Goal: Feedback & Contribution: Contribute content

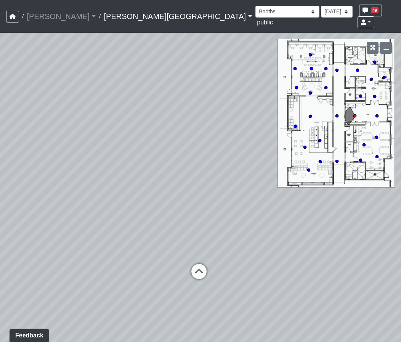
drag, startPoint x: 160, startPoint y: 185, endPoint x: 168, endPoint y: 217, distance: 32.7
click at [168, 217] on div "Loading... Hallway - Hallway 2 Loading... Entry" at bounding box center [200, 187] width 401 height 309
click at [200, 263] on icon at bounding box center [200, 274] width 23 height 23
drag, startPoint x: 171, startPoint y: 206, endPoint x: 297, endPoint y: 225, distance: 127.8
click at [297, 225] on div "Loading... Hallway - Hallway 2 Loading... Entry Loading... Clubroom - Entrance …" at bounding box center [200, 187] width 401 height 309
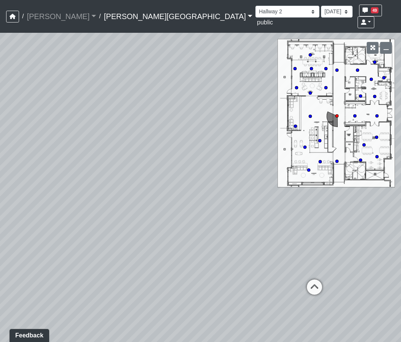
drag, startPoint x: 173, startPoint y: 225, endPoint x: 287, endPoint y: 211, distance: 114.7
click at [287, 211] on div "Loading... Hallway - Hallway 2 Loading... Entry Loading... Clubroom - Entrance …" at bounding box center [200, 187] width 401 height 309
drag, startPoint x: 182, startPoint y: 210, endPoint x: 55, endPoint y: 211, distance: 126.8
click at [55, 211] on div "Loading... Hallway - Hallway 2 Loading... Entry Loading... Clubroom - Entrance …" at bounding box center [200, 187] width 401 height 309
click at [284, 263] on icon at bounding box center [285, 274] width 23 height 23
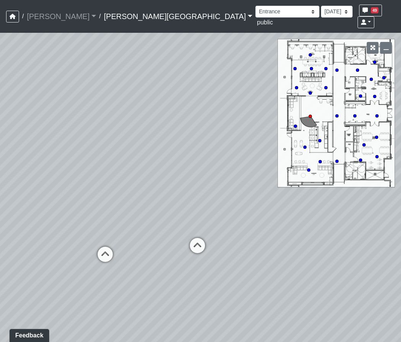
drag, startPoint x: 148, startPoint y: 198, endPoint x: 301, endPoint y: 186, distance: 153.6
click at [301, 186] on div "Loading... Hallway - Hallway 2 Loading... Entry Loading... Clubroom - Entrance …" at bounding box center [200, 187] width 401 height 309
drag, startPoint x: 143, startPoint y: 208, endPoint x: 236, endPoint y: 175, distance: 98.8
click at [236, 175] on div "Loading... Hallway - Hallway 2 Loading... Entry Loading... Clubroom - Entrance …" at bounding box center [200, 187] width 401 height 309
drag, startPoint x: 163, startPoint y: 190, endPoint x: 279, endPoint y: 181, distance: 116.5
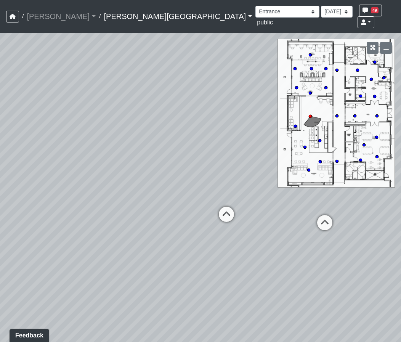
click at [279, 181] on div "Loading... Hallway - Hallway 2 Loading... Entry Loading... Clubroom - Entrance …" at bounding box center [200, 187] width 401 height 309
drag, startPoint x: 176, startPoint y: 197, endPoint x: 241, endPoint y: 195, distance: 65.1
click at [241, 195] on div "Loading... Hallway - Hallway 2 Loading... Entry Loading... Clubroom - Entrance …" at bounding box center [200, 187] width 401 height 309
drag, startPoint x: 168, startPoint y: 179, endPoint x: 31, endPoint y: 184, distance: 137.5
click at [31, 184] on div "Loading... Hallway - Hallway 2 Loading... Entry Loading... Clubroom - Entrance …" at bounding box center [200, 187] width 401 height 309
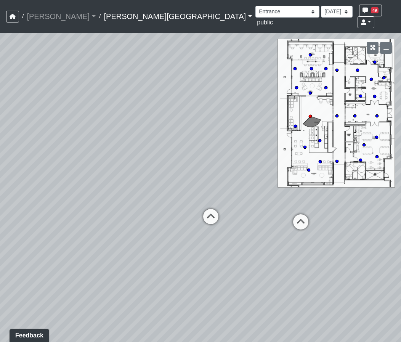
drag, startPoint x: 73, startPoint y: 190, endPoint x: 204, endPoint y: 180, distance: 131.7
click at [204, 180] on div "Loading... Hallway - Hallway 2 Loading... Entry Loading... Clubroom - Entrance …" at bounding box center [200, 187] width 401 height 309
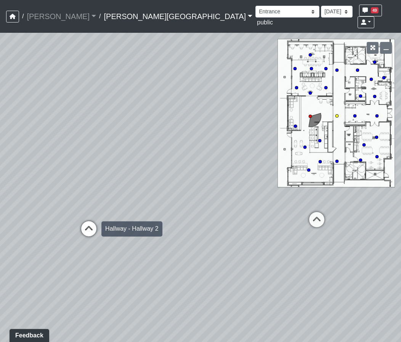
click at [91, 221] on icon at bounding box center [88, 232] width 23 height 23
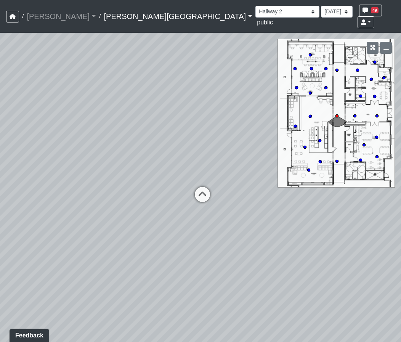
drag, startPoint x: 172, startPoint y: 199, endPoint x: -8, endPoint y: 223, distance: 181.4
click at [0, 223] on html "/ [PERSON_NAME] Loading... / [PERSON_NAME][GEOGRAPHIC_DATA][PERSON_NAME] Loadin…" at bounding box center [200, 171] width 401 height 342
drag, startPoint x: 76, startPoint y: 207, endPoint x: 252, endPoint y: 187, distance: 177.9
click at [252, 187] on div "Loading... Hallway - Hallway 2 Loading... Entry Loading... Clubroom - Entrance …" at bounding box center [200, 187] width 401 height 309
drag, startPoint x: 39, startPoint y: 203, endPoint x: 222, endPoint y: 176, distance: 185.1
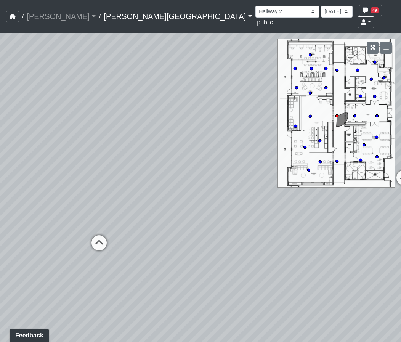
click at [222, 176] on div "Loading... Hallway - Hallway 2 Loading... Entry Loading... Clubroom - Entrance …" at bounding box center [200, 187] width 401 height 309
drag, startPoint x: 187, startPoint y: 180, endPoint x: 10, endPoint y: 237, distance: 186.4
click at [10, 237] on div "Loading... Hallway - Hallway 2 Loading... Entry Loading... Clubroom - Entrance …" at bounding box center [200, 187] width 401 height 309
drag, startPoint x: 164, startPoint y: 187, endPoint x: 45, endPoint y: 177, distance: 119.6
click at [48, 178] on div "Loading... Hallway - Hallway 2 Loading... Entry Loading... Clubroom - Entrance …" at bounding box center [200, 187] width 401 height 309
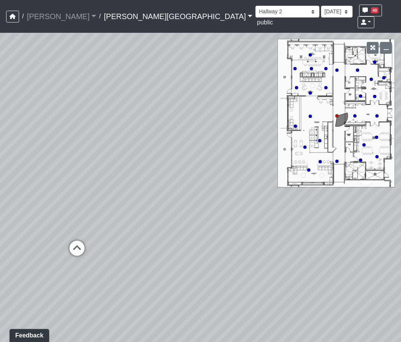
drag, startPoint x: 209, startPoint y: 171, endPoint x: 37, endPoint y: 186, distance: 172.4
click at [37, 186] on div "Loading... Hallway - Hallway 2 Loading... Entry Loading... Clubroom - Entrance …" at bounding box center [200, 187] width 401 height 309
click at [207, 179] on icon at bounding box center [206, 190] width 23 height 23
drag, startPoint x: 249, startPoint y: 194, endPoint x: 135, endPoint y: 202, distance: 114.9
click at [135, 202] on div "Loading... Hallway - Hallway 2 Loading... Entry Loading... Clubroom - Entrance …" at bounding box center [200, 187] width 401 height 309
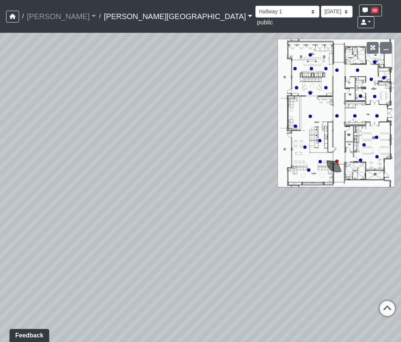
drag, startPoint x: 263, startPoint y: 209, endPoint x: 125, endPoint y: 234, distance: 140.9
click at [125, 234] on div "Loading... Hallway - Hallway 2 Loading... Entry Loading... Clubroom - Entrance …" at bounding box center [200, 187] width 401 height 309
drag, startPoint x: 247, startPoint y: 212, endPoint x: 164, endPoint y: 219, distance: 83.3
click at [164, 219] on div "Loading... Hallway - Hallway 2 Loading... Entry Loading... Clubroom - Entrance …" at bounding box center [200, 187] width 401 height 309
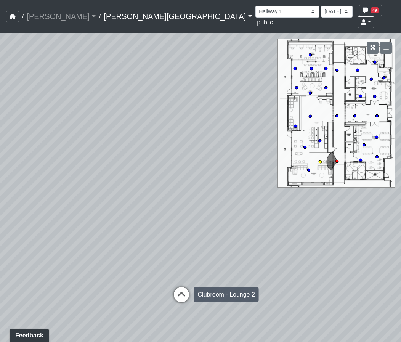
click at [182, 287] on icon at bounding box center [181, 298] width 23 height 23
select select "sFhFd7AATeQnHjeJ5y7w8h"
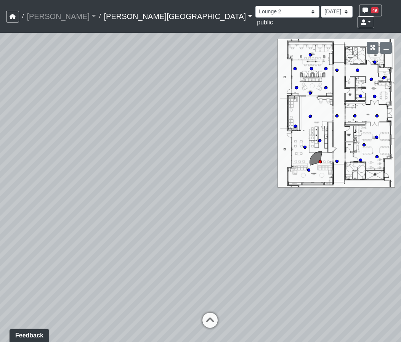
drag, startPoint x: 231, startPoint y: 248, endPoint x: 110, endPoint y: 297, distance: 130.5
click at [97, 297] on div "Loading... Hallway - Hallway 2 Loading... Entry Loading... Clubroom - Entrance …" at bounding box center [200, 187] width 401 height 309
drag, startPoint x: 225, startPoint y: 285, endPoint x: 80, endPoint y: 289, distance: 145.1
click at [80, 289] on div "Loading... Hallway - Hallway 2 Loading... Entry Loading... Clubroom - Entrance …" at bounding box center [200, 187] width 401 height 309
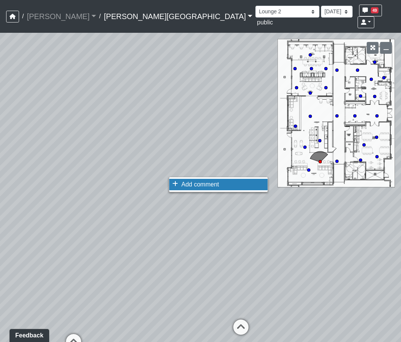
click at [184, 186] on span "Add comment" at bounding box center [200, 184] width 38 height 6
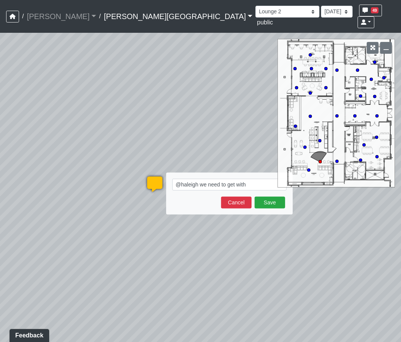
drag, startPoint x: 225, startPoint y: 174, endPoint x: 201, endPoint y: 174, distance: 24.0
click at [201, 179] on textarea "@haleigh we need to get with [PERSON_NAME]" at bounding box center [229, 185] width 114 height 12
click at [259, 179] on textarea "@haleigh please get with [PERSON_NAME]" at bounding box center [229, 185] width 114 height 12
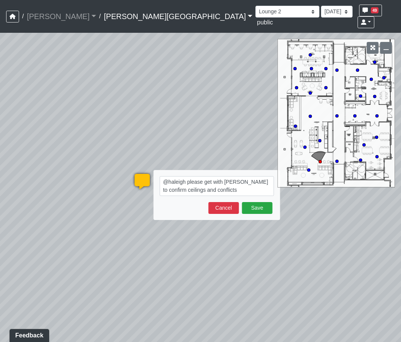
click at [192, 179] on textarea "@haleigh please get with [PERSON_NAME] to confirm ceilings and conflicts" at bounding box center [217, 186] width 114 height 20
type textarea "@haleigh please get with [PERSON_NAME] to confirm ceilings and HVAC conflicts"
click at [260, 202] on button "Save" at bounding box center [257, 208] width 30 height 12
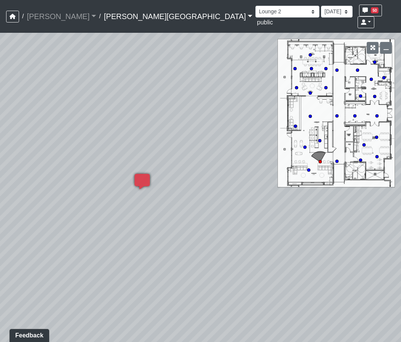
click at [307, 264] on div "Loading... Hallway - Hallway 2 Loading... Entry Loading... Clubroom - Entrance …" at bounding box center [200, 187] width 401 height 309
click at [374, 16] on link at bounding box center [365, 22] width 17 height 12
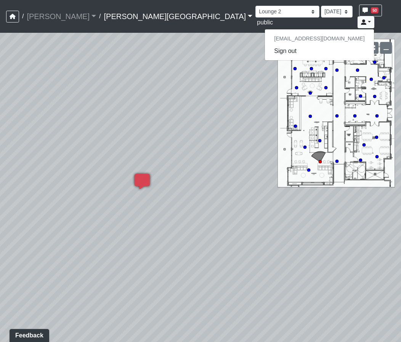
click at [315, 216] on div "Loading... Hallway - Hallway 2 Loading... Entry Loading... Clubroom - Entrance …" at bounding box center [200, 187] width 401 height 309
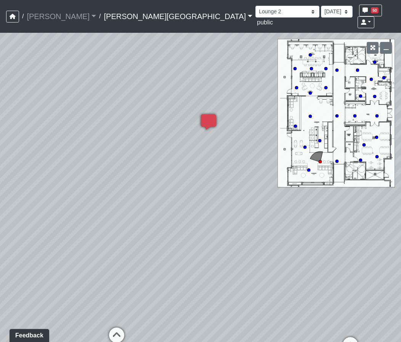
drag, startPoint x: 177, startPoint y: 226, endPoint x: 281, endPoint y: 143, distance: 133.0
click at [281, 143] on div "Loading... Hallway - Hallway 2 Loading... Entry Loading... Clubroom - Entrance …" at bounding box center [200, 187] width 401 height 309
drag, startPoint x: 177, startPoint y: 205, endPoint x: 231, endPoint y: 175, distance: 61.5
click at [231, 175] on div "Loading... Hallway - Hallway 2 Loading... Entry Loading... Clubroom - Entrance …" at bounding box center [200, 187] width 401 height 309
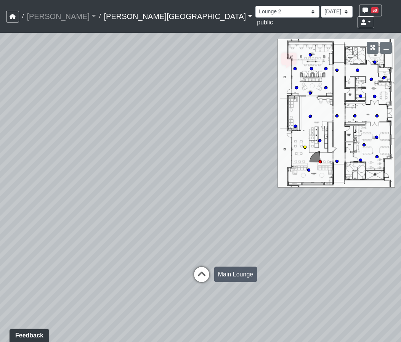
click at [201, 267] on icon at bounding box center [201, 278] width 23 height 23
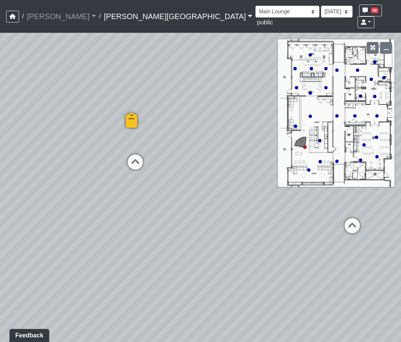
drag, startPoint x: 252, startPoint y: 217, endPoint x: 181, endPoint y: 187, distance: 77.4
click at [181, 187] on div "Loading... Hallway - Hallway 2 Loading... Entry Loading... Clubroom - Entrance …" at bounding box center [200, 187] width 401 height 309
drag, startPoint x: 233, startPoint y: 204, endPoint x: 173, endPoint y: 196, distance: 59.9
click at [173, 196] on div "Loading... Hallway - Hallway 2 Loading... Entry Loading... Clubroom - Entrance …" at bounding box center [200, 187] width 401 height 309
drag, startPoint x: 187, startPoint y: 198, endPoint x: 102, endPoint y: 241, distance: 94.3
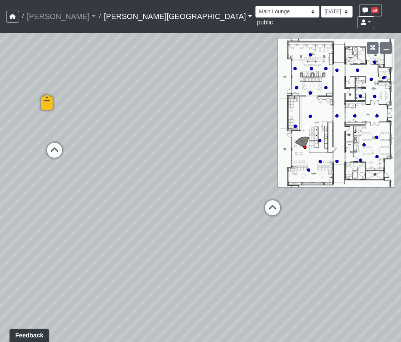
click at [102, 241] on div "Loading... Hallway - Hallway 2 Loading... Entry Loading... Clubroom - Entrance …" at bounding box center [200, 187] width 401 height 309
drag, startPoint x: 132, startPoint y: 123, endPoint x: 139, endPoint y: 155, distance: 32.0
click at [139, 155] on div "Loading... Hallway - Hallway 2 Loading... Entry Loading... Clubroom - Entrance …" at bounding box center [200, 187] width 401 height 309
drag, startPoint x: 123, startPoint y: 231, endPoint x: 236, endPoint y: 209, distance: 115.1
click at [236, 209] on div "Loading... Hallway - Hallway 2 Loading... Entry Loading... Clubroom - Entrance …" at bounding box center [200, 187] width 401 height 309
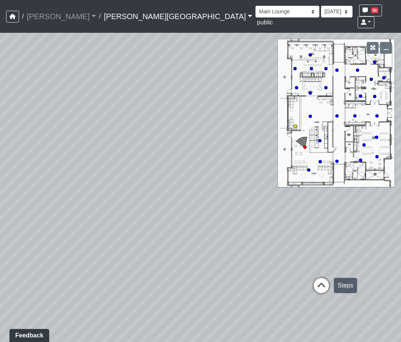
click at [327, 278] on icon at bounding box center [321, 289] width 23 height 23
drag, startPoint x: 178, startPoint y: 183, endPoint x: 134, endPoint y: 252, distance: 82.0
click at [134, 252] on div "Loading... Hallway - Hallway 2 Loading... Entry Loading... Clubroom - Entrance …" at bounding box center [200, 187] width 401 height 309
drag, startPoint x: 220, startPoint y: 213, endPoint x: 79, endPoint y: 255, distance: 146.9
click at [78, 255] on div "Loading... Hallway - Hallway 2 Loading... Entry Loading... Clubroom - Entrance …" at bounding box center [200, 187] width 401 height 309
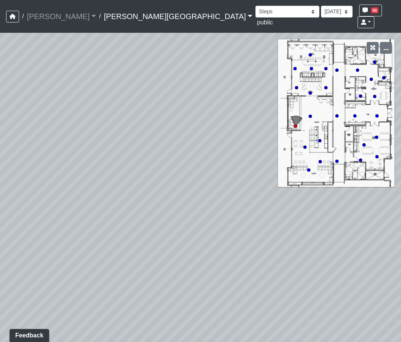
drag, startPoint x: 204, startPoint y: 226, endPoint x: 65, endPoint y: 284, distance: 150.8
click at [65, 284] on div "Loading... Hallway - Hallway 2 Loading... Entry Loading... Clubroom - Entrance …" at bounding box center [200, 187] width 401 height 309
drag, startPoint x: 159, startPoint y: 139, endPoint x: 130, endPoint y: 275, distance: 138.2
click at [130, 275] on div "Loading... Hallway - Hallway 2 Loading... Entry Loading... Clubroom - Entrance …" at bounding box center [200, 187] width 401 height 309
drag, startPoint x: 192, startPoint y: 268, endPoint x: 179, endPoint y: 183, distance: 86.2
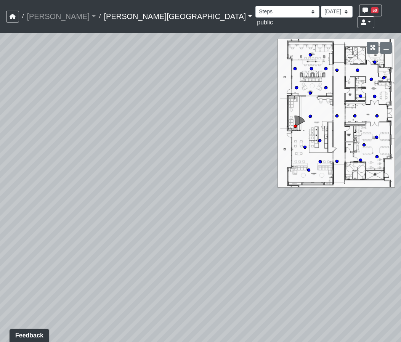
click at [179, 183] on div "Loading... Hallway - Hallway 2 Loading... Entry Loading... Clubroom - Entrance …" at bounding box center [200, 187] width 401 height 309
drag, startPoint x: 199, startPoint y: 268, endPoint x: 134, endPoint y: 163, distance: 123.2
click at [134, 163] on div "Loading... Hallway - Hallway 2 Loading... Entry Loading... Clubroom - Entrance …" at bounding box center [200, 187] width 401 height 309
drag, startPoint x: 203, startPoint y: 276, endPoint x: 182, endPoint y: 154, distance: 123.6
click at [180, 174] on div "Loading... Hallway - Hallway 2 Loading... Entry Loading... Clubroom - Entrance …" at bounding box center [200, 187] width 401 height 309
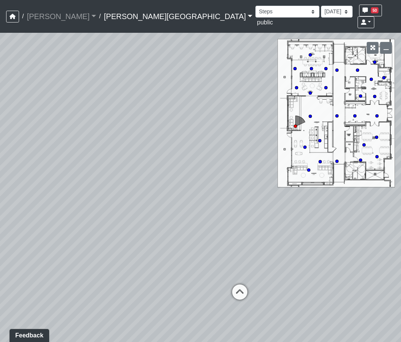
drag, startPoint x: 134, startPoint y: 216, endPoint x: 222, endPoint y: 207, distance: 88.4
click at [222, 207] on div "Loading... Hallway - Hallway 2 Loading... Entry Loading... Clubroom - Entrance …" at bounding box center [200, 187] width 401 height 309
click at [271, 285] on icon at bounding box center [273, 296] width 23 height 23
select select "qjnHJpEkZmSiJeM2RzTrXn"
drag, startPoint x: 177, startPoint y: 225, endPoint x: 66, endPoint y: 248, distance: 113.1
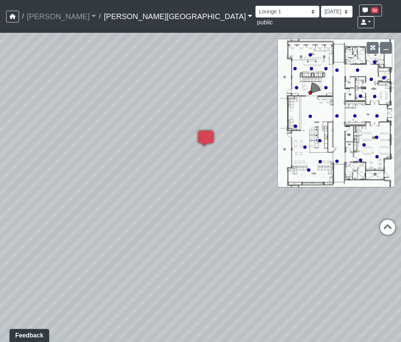
click at [66, 248] on div "Loading... Hallway - Hallway 2 Loading... Entry Loading... Clubroom - Entrance …" at bounding box center [200, 187] width 401 height 309
drag, startPoint x: 254, startPoint y: 263, endPoint x: 55, endPoint y: 196, distance: 209.9
click at [55, 196] on div "Loading... Hallway - Hallway 2 Loading... Entry Loading... Clubroom - Entrance …" at bounding box center [200, 187] width 401 height 309
drag, startPoint x: 212, startPoint y: 210, endPoint x: 32, endPoint y: 240, distance: 181.9
click at [32, 240] on div "Loading... Hallway - Hallway 2 Loading... Entry Loading... Clubroom - Entrance …" at bounding box center [200, 187] width 401 height 309
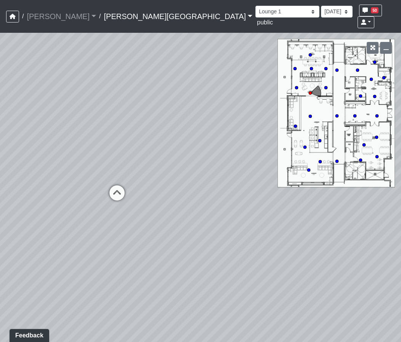
drag, startPoint x: 73, startPoint y: 231, endPoint x: 206, endPoint y: 252, distance: 133.8
click at [206, 252] on div "Loading... Hallway - Hallway 2 Loading... Entry Loading... Clubroom - Entrance …" at bounding box center [200, 187] width 401 height 309
drag, startPoint x: 93, startPoint y: 164, endPoint x: 135, endPoint y: 156, distance: 42.1
click at [135, 156] on div "Loading... Hallway - Hallway 2 Loading... Entry Loading... Clubroom - Entrance …" at bounding box center [200, 187] width 401 height 309
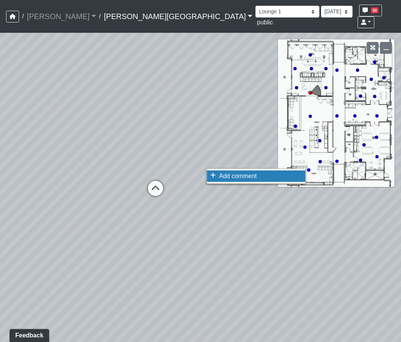
click at [229, 177] on span "Add comment" at bounding box center [238, 175] width 38 height 6
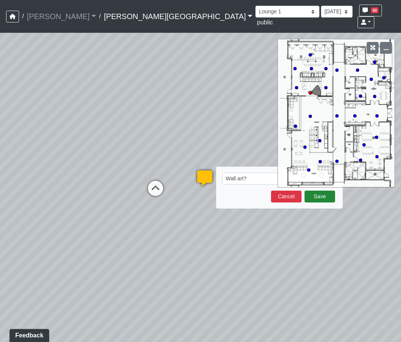
type textarea "Wall art?"
click at [321, 190] on button "Save" at bounding box center [319, 196] width 30 height 12
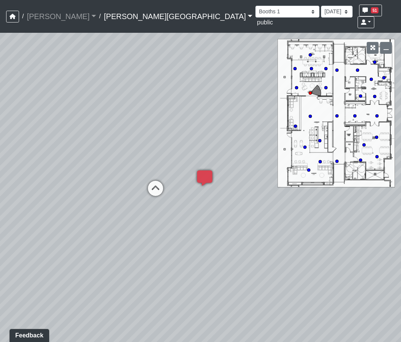
select select "qjnHJpEkZmSiJeM2RzTrXn"
drag, startPoint x: 134, startPoint y: 222, endPoint x: 305, endPoint y: 217, distance: 171.1
click at [305, 217] on div "Loading... Hallway - Hallway 2 Loading... Entry Loading... Clubroom - Entrance …" at bounding box center [200, 187] width 401 height 309
drag, startPoint x: 78, startPoint y: 250, endPoint x: 297, endPoint y: 247, distance: 219.0
click at [286, 243] on div "Loading... Hallway - Hallway 2 Loading... Entry Loading... Clubroom - Entrance …" at bounding box center [200, 187] width 401 height 309
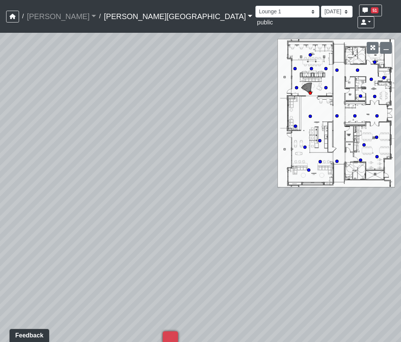
drag, startPoint x: 164, startPoint y: 232, endPoint x: 251, endPoint y: 268, distance: 94.1
click at [251, 268] on div "Loading... Hallway - Hallway 2 Loading... Entry Loading... Clubroom - Entrance …" at bounding box center [200, 187] width 401 height 309
drag, startPoint x: 208, startPoint y: 239, endPoint x: 284, endPoint y: 239, distance: 76.2
click at [279, 240] on div "Loading... Hallway - Hallway 2 Loading... Entry Loading... Clubroom - Entrance …" at bounding box center [200, 187] width 401 height 309
drag, startPoint x: 200, startPoint y: 239, endPoint x: 303, endPoint y: 234, distance: 103.7
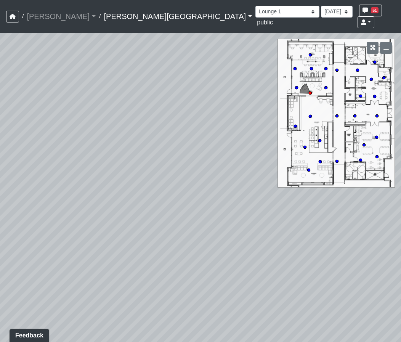
click at [303, 234] on div "Loading... Hallway - Hallway 2 Loading... Entry Loading... Clubroom - Entrance …" at bounding box center [200, 187] width 401 height 309
drag, startPoint x: 101, startPoint y: 251, endPoint x: 275, endPoint y: 230, distance: 175.3
click at [275, 230] on div "Loading... Hallway - Hallway 2 Loading... Entry Loading... Clubroom - Entrance …" at bounding box center [200, 187] width 401 height 309
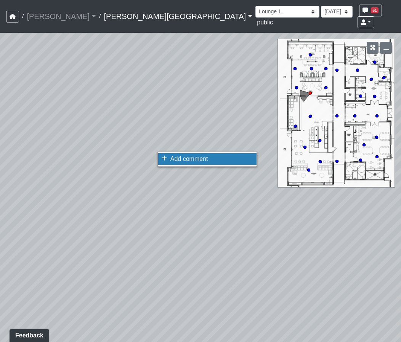
click at [182, 160] on span "Add comment" at bounding box center [189, 158] width 38 height 6
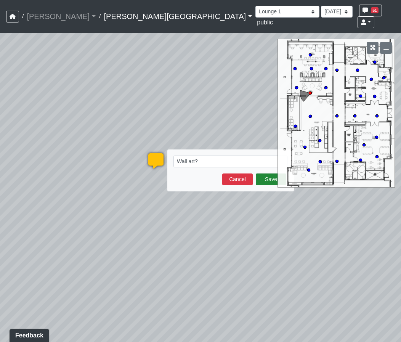
type textarea "Wall art?"
click at [270, 173] on button "Save" at bounding box center [271, 179] width 30 height 12
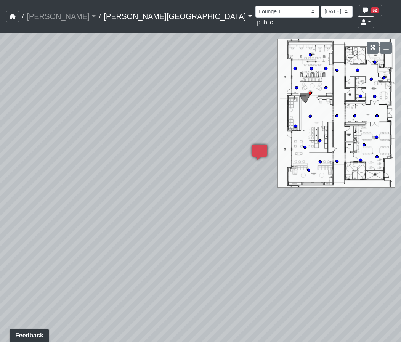
drag, startPoint x: 46, startPoint y: 200, endPoint x: 232, endPoint y: 186, distance: 187.1
click at [218, 192] on div "Loading... Hallway - Hallway 2 Loading... Entry Loading... Clubroom - Entrance …" at bounding box center [200, 187] width 401 height 309
drag, startPoint x: 130, startPoint y: 188, endPoint x: 209, endPoint y: 183, distance: 79.0
click at [209, 183] on div "Loading... Hallway - Hallway 2 Loading... Entry Loading... Clubroom - Entrance …" at bounding box center [200, 187] width 401 height 309
drag, startPoint x: 121, startPoint y: 182, endPoint x: 218, endPoint y: 178, distance: 96.4
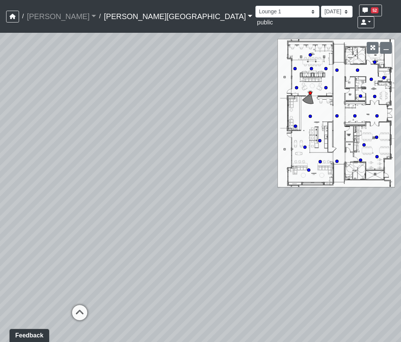
click at [218, 178] on div "Loading... Hallway - Hallway 2 Loading... Entry Loading... Clubroom - Entrance …" at bounding box center [200, 187] width 401 height 309
click at [178, 294] on icon at bounding box center [181, 303] width 23 height 23
drag, startPoint x: 203, startPoint y: 155, endPoint x: 77, endPoint y: 171, distance: 126.7
click at [77, 171] on div "Loading... Hallway - Hallway 2 Loading... Entry Loading... Clubroom - Entrance …" at bounding box center [200, 187] width 401 height 309
click at [214, 244] on icon at bounding box center [215, 255] width 23 height 23
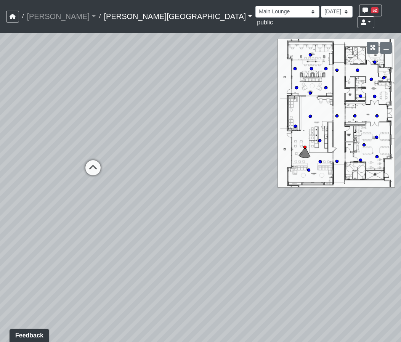
drag, startPoint x: 188, startPoint y: 164, endPoint x: 271, endPoint y: 169, distance: 83.9
click at [270, 168] on div "Loading... Hallway - Hallway 2 Loading... Entry Loading... Clubroom - Entrance …" at bounding box center [200, 187] width 401 height 309
drag, startPoint x: 48, startPoint y: 208, endPoint x: 177, endPoint y: 212, distance: 129.9
click at [177, 212] on div "Loading... Hallway - Hallway 2 Loading... Entry Loading... Clubroom - Entrance …" at bounding box center [200, 187] width 401 height 309
drag, startPoint x: 157, startPoint y: 217, endPoint x: 16, endPoint y: 238, distance: 142.0
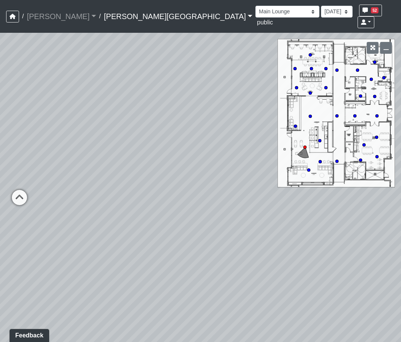
click at [16, 238] on div "Loading... Hallway - Hallway 2 Loading... Entry Loading... Clubroom - Entrance …" at bounding box center [200, 187] width 401 height 309
click at [19, 190] on icon at bounding box center [18, 201] width 23 height 23
select select "fAUJUhKquEknhtgdbmRCdS"
drag, startPoint x: 235, startPoint y: 219, endPoint x: 79, endPoint y: 206, distance: 156.7
click at [1, 227] on div "Loading... Hallway - Hallway 2 Loading... Entry Loading... Clubroom - Entrance …" at bounding box center [200, 187] width 401 height 309
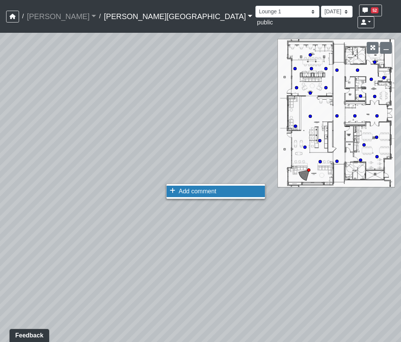
click at [186, 192] on span "Add comment" at bounding box center [198, 191] width 38 height 6
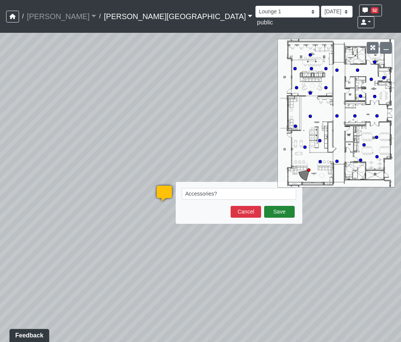
type textarea "Accessories?"
click at [283, 206] on button "Save" at bounding box center [279, 212] width 30 height 12
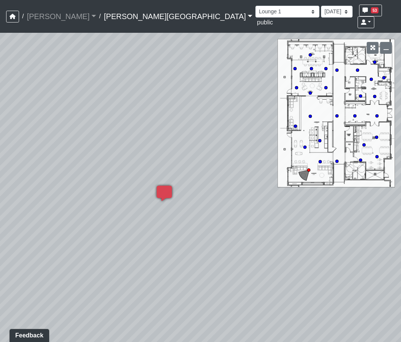
drag, startPoint x: 85, startPoint y: 192, endPoint x: 348, endPoint y: 190, distance: 263.1
click at [348, 190] on div "Loading... Hallway - Hallway 2 Loading... Entry Loading... Clubroom - Entrance …" at bounding box center [200, 187] width 401 height 309
drag, startPoint x: 193, startPoint y: 204, endPoint x: 315, endPoint y: 201, distance: 121.5
click at [315, 201] on div "Loading... Hallway - Hallway 2 Loading... Entry Loading... Clubroom - Entrance …" at bounding box center [200, 187] width 401 height 309
drag, startPoint x: 119, startPoint y: 218, endPoint x: 213, endPoint y: 213, distance: 94.6
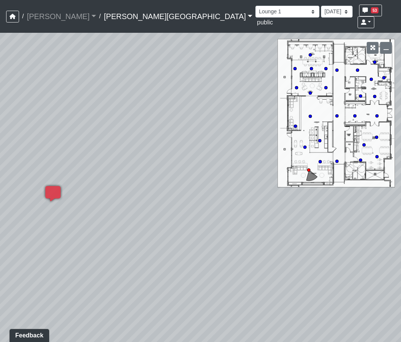
click at [213, 213] on div "Loading... Hallway - Hallway 2 Loading... Entry Loading... Clubroom - Entrance …" at bounding box center [200, 187] width 401 height 309
drag, startPoint x: 254, startPoint y: 216, endPoint x: 30, endPoint y: 235, distance: 224.3
click at [30, 235] on div "Loading... Hallway - Hallway 2 Loading... Entry Loading... Clubroom - Entrance …" at bounding box center [200, 187] width 401 height 309
drag, startPoint x: 195, startPoint y: 208, endPoint x: 267, endPoint y: 204, distance: 71.7
click at [284, 199] on div "Loading... Hallway - Hallway 2 Loading... Entry Loading... Clubroom - Entrance …" at bounding box center [200, 187] width 401 height 309
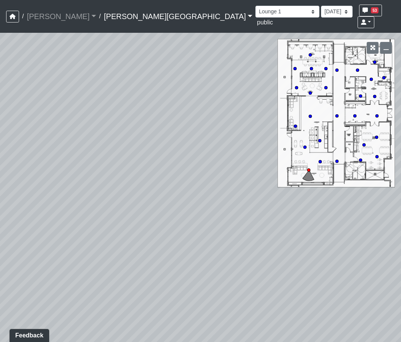
drag, startPoint x: 194, startPoint y: 225, endPoint x: 326, endPoint y: 214, distance: 132.6
click at [326, 214] on div "Loading... Hallway - Hallway 2 Loading... Entry Loading... Clubroom - Entrance …" at bounding box center [200, 187] width 401 height 309
drag, startPoint x: 191, startPoint y: 217, endPoint x: 324, endPoint y: 226, distance: 134.0
click at [315, 224] on div "Loading... Hallway - Hallway 2 Loading... Entry Loading... Clubroom - Entrance …" at bounding box center [200, 187] width 401 height 309
drag, startPoint x: 132, startPoint y: 214, endPoint x: 200, endPoint y: 137, distance: 102.0
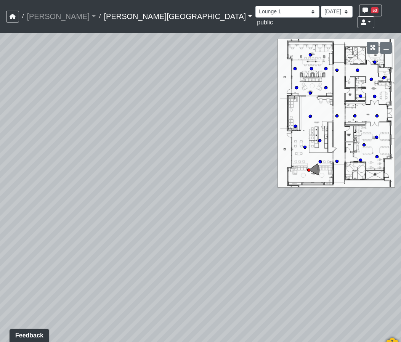
click at [200, 137] on div "Loading... Hallway - Hallway 2 Loading... Entry Loading... Clubroom - Entrance …" at bounding box center [200, 187] width 401 height 309
drag, startPoint x: 195, startPoint y: 215, endPoint x: 115, endPoint y: 122, distance: 123.4
click at [119, 132] on div "Loading... Hallway - Hallway 2 Loading... Entry Loading... Clubroom - Entrance …" at bounding box center [200, 187] width 401 height 309
drag, startPoint x: 81, startPoint y: 108, endPoint x: 243, endPoint y: 204, distance: 188.3
click at [223, 163] on div "Loading... Hallway - Hallway 2 Loading... Entry Loading... Clubroom - Entrance …" at bounding box center [200, 187] width 401 height 309
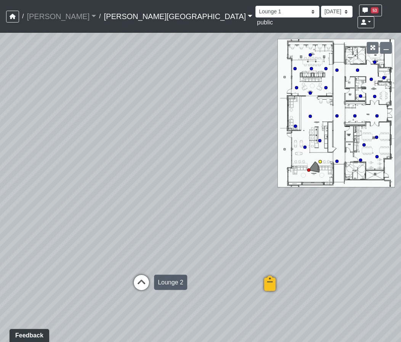
click at [140, 275] on icon at bounding box center [141, 286] width 23 height 23
drag, startPoint x: 211, startPoint y: 196, endPoint x: 24, endPoint y: 294, distance: 211.0
click at [24, 294] on div "Loading... Hallway - Hallway 2 Loading... Entry Loading... Clubroom - Entrance …" at bounding box center [200, 187] width 401 height 309
drag, startPoint x: 137, startPoint y: 221, endPoint x: 135, endPoint y: 177, distance: 43.5
click at [135, 177] on div "Loading... Hallway - Hallway 2 Loading... Entry Loading... Clubroom - Entrance …" at bounding box center [200, 187] width 401 height 309
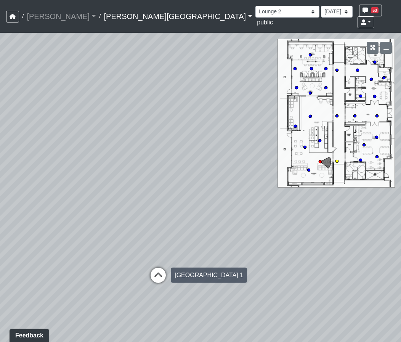
click at [156, 267] on icon at bounding box center [158, 278] width 23 height 23
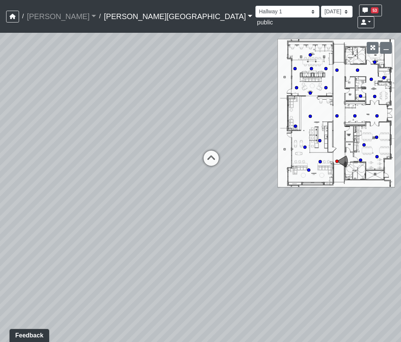
drag, startPoint x: 75, startPoint y: 129, endPoint x: 101, endPoint y: 171, distance: 48.6
click at [101, 171] on div "Loading... Hallway - Hallway 2 Loading... Entry Loading... Clubroom - Entrance …" at bounding box center [200, 187] width 401 height 309
click at [204, 151] on icon at bounding box center [204, 162] width 23 height 23
drag, startPoint x: 183, startPoint y: 169, endPoint x: 96, endPoint y: 174, distance: 86.9
click at [96, 174] on div "Loading... Hallway - Hallway 2 Loading... Entry Loading... Clubroom - Entrance …" at bounding box center [200, 187] width 401 height 309
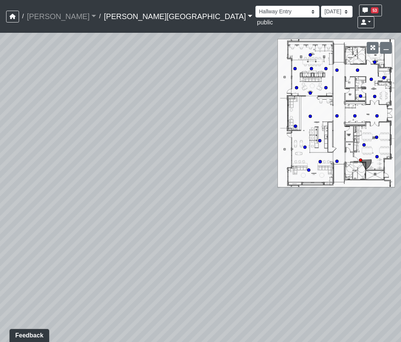
drag, startPoint x: 188, startPoint y: 165, endPoint x: 100, endPoint y: 169, distance: 88.1
click at [97, 171] on div "Loading... Hallway - Hallway 2 Loading... Entry Loading... Clubroom - Entrance …" at bounding box center [200, 187] width 401 height 309
drag, startPoint x: 163, startPoint y: 163, endPoint x: 77, endPoint y: 155, distance: 86.7
click at [77, 155] on div "Loading... Hallway - Hallway 2 Loading... Entry Loading... Clubroom - Entrance …" at bounding box center [200, 187] width 401 height 309
drag, startPoint x: 50, startPoint y: 176, endPoint x: 199, endPoint y: 163, distance: 149.1
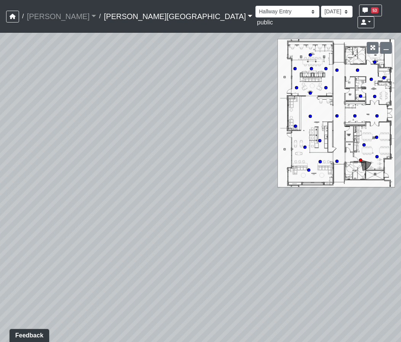
click at [199, 163] on div "Loading... Hallway - Hallway 2 Loading... Entry Loading... Clubroom - Entrance …" at bounding box center [200, 187] width 401 height 309
drag, startPoint x: 160, startPoint y: 169, endPoint x: 224, endPoint y: 176, distance: 64.7
click at [224, 176] on div "Loading... Hallway - Hallway 2 Loading... Entry Loading... Clubroom - Entrance …" at bounding box center [200, 187] width 401 height 309
drag, startPoint x: 63, startPoint y: 184, endPoint x: 278, endPoint y: 178, distance: 215.6
click at [278, 178] on div "Loading... Hallway - Hallway 2 Loading... Entry Loading... Clubroom - Entrance …" at bounding box center [200, 187] width 401 height 309
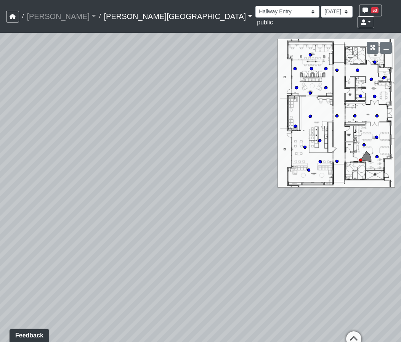
drag, startPoint x: 86, startPoint y: 193, endPoint x: 248, endPoint y: 172, distance: 162.3
click at [248, 172] on div "Loading... Hallway - Hallway 2 Loading... Entry Loading... Clubroom - Entrance …" at bounding box center [200, 187] width 401 height 309
drag, startPoint x: 155, startPoint y: 191, endPoint x: 250, endPoint y: 238, distance: 106.6
click at [250, 238] on div "Loading... Hallway - Hallway 2 Loading... Entry Loading... Clubroom - Entrance …" at bounding box center [200, 187] width 401 height 309
drag, startPoint x: 154, startPoint y: 222, endPoint x: 324, endPoint y: 183, distance: 174.4
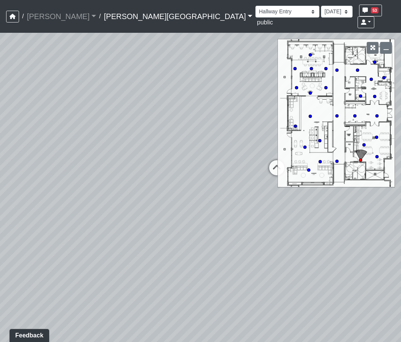
click at [324, 183] on div "Loading... Hallway - Hallway 2 Loading... Entry Loading... Clubroom - Entrance …" at bounding box center [200, 187] width 401 height 309
drag
click at [109, 184] on div "Loading... Hallway - Hallway 2 Loading... Entry Loading... Clubroom - Entrance …" at bounding box center [200, 187] width 401 height 309
click at [198, 138] on div "Loading... Hallway - Hallway 2 Loading... Entry Loading... Clubroom - Entrance …" at bounding box center [200, 187] width 401 height 309
click at [172, 113] on icon at bounding box center [174, 124] width 23 height 23
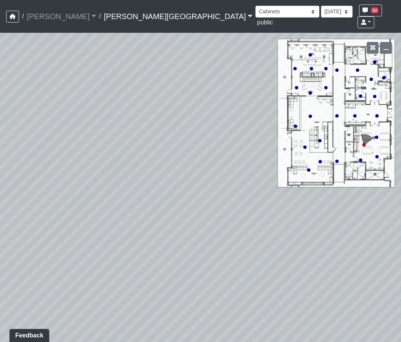
click at [16, 150] on div "Loading... Hallway - Hallway 2 Loading... Entry Loading... Clubroom - Entrance …" at bounding box center [200, 187] width 401 height 309
click at [29, 156] on div "Loading... Hallway - Hallway 2 Loading... Entry Loading... Clubroom - Entrance …" at bounding box center [200, 187] width 401 height 309
click at [113, 259] on div "Loading... Hallway - Hallway 2 Loading... Entry Loading... Clubroom - Entrance …" at bounding box center [200, 187] width 401 height 309
drag, startPoint x: 147, startPoint y: 210, endPoint x: 253, endPoint y: 131, distance: 132.5
click at [253, 131] on div "Loading... Hallway - Hallway 2 Loading... Entry Loading... Clubroom - Entrance …" at bounding box center [200, 187] width 401 height 309
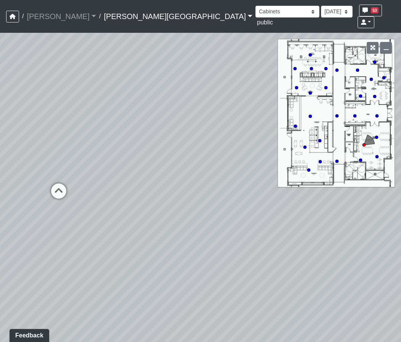
drag, startPoint x: 126, startPoint y: 222, endPoint x: 219, endPoint y: 190, distance: 97.5
click at [219, 190] on div "Loading... Hallway - Hallway 2 Loading... Entry Loading... Clubroom - Entrance …" at bounding box center [200, 187] width 401 height 309
click at [144, 156] on icon at bounding box center [142, 167] width 23 height 23
drag, startPoint x: 222, startPoint y: 169, endPoint x: 90, endPoint y: 172, distance: 132.5
click at [90, 172] on div "Loading... Hallway - Hallway 2 Loading... Entry Loading... Clubroom - Entrance …" at bounding box center [200, 187] width 401 height 309
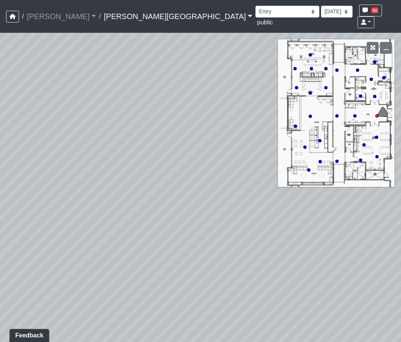
drag, startPoint x: 144, startPoint y: 166, endPoint x: 22, endPoint y: 153, distance: 123.0
click at [21, 153] on div "Loading... Hallway - Hallway 2 Loading... Entry Loading... Clubroom - Entrance …" at bounding box center [200, 187] width 401 height 309
drag, startPoint x: 174, startPoint y: 165, endPoint x: 128, endPoint y: 164, distance: 45.3
click at [128, 164] on div "Loading... Hallway - Hallway 2 Loading... Entry Loading... Clubroom - Entrance …" at bounding box center [200, 187] width 401 height 309
click at [255, 10] on select "Booths 1 Booths 2 Entry Lounge 1 Lounge 2 Lounge 3 Windows Bar Entrance Lounge …" at bounding box center [287, 12] width 64 height 12
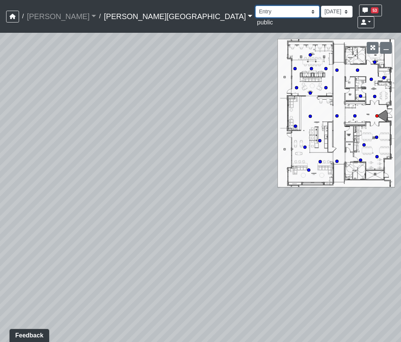
select select "dViwrxBUktSms4pSvCpx8T"
click at [255, 6] on select "Booths 1 Booths 2 Entry Lounge 1 Lounge 2 Lounge 3 Windows Bar Entrance Lounge …" at bounding box center [287, 12] width 64 height 12
drag, startPoint x: 99, startPoint y: 196, endPoint x: 171, endPoint y: 126, distance: 99.9
click at [171, 126] on div "Loading... Hallway - Hallway 2 Loading... Entry Loading... Clubroom - Entrance …" at bounding box center [200, 187] width 401 height 309
drag, startPoint x: 213, startPoint y: 171, endPoint x: 218, endPoint y: 172, distance: 5.4
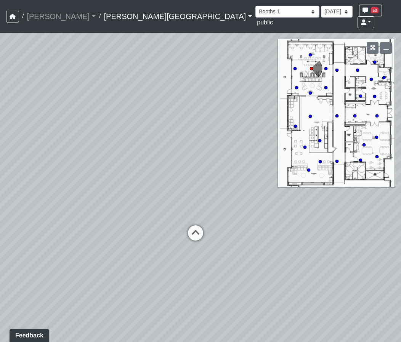
click at [218, 172] on div "Loading... Hallway - Hallway 2 Loading... Entry Loading... Clubroom - Entrance …" at bounding box center [200, 187] width 401 height 309
drag, startPoint x: 212, startPoint y: 182, endPoint x: 265, endPoint y: 203, distance: 57.8
click at [286, 208] on div "Loading... Hallway - Hallway 2 Loading... Entry Loading... Clubroom - Entrance …" at bounding box center [200, 187] width 401 height 309
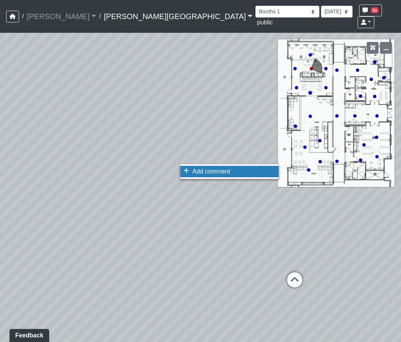
click at [192, 171] on li "Add comment" at bounding box center [229, 171] width 98 height 11
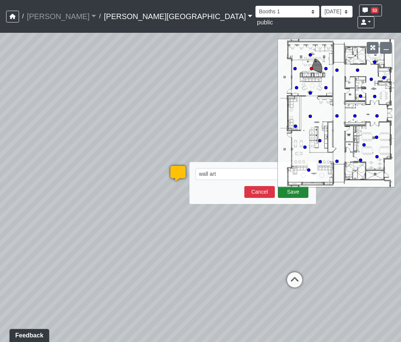
type textarea "wall art"
click at [295, 186] on button "Save" at bounding box center [293, 192] width 30 height 12
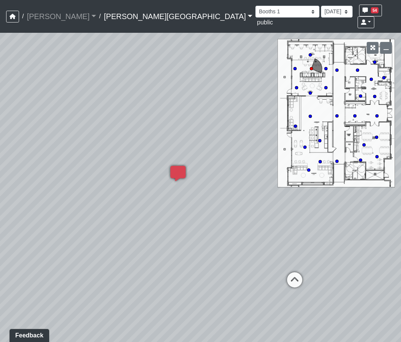
drag, startPoint x: 331, startPoint y: 211, endPoint x: 229, endPoint y: 230, distance: 104.1
click at [229, 230] on div "Loading... Hallway - Hallway 2 Loading... Entry Loading... Clubroom - Entrance …" at bounding box center [200, 187] width 401 height 309
click at [216, 277] on icon at bounding box center [216, 288] width 23 height 23
drag, startPoint x: 271, startPoint y: 230, endPoint x: 101, endPoint y: 231, distance: 169.4
click at [105, 232] on div "Loading... Hallway - Hallway 2 Loading... Entry Loading... Clubroom - Entrance …" at bounding box center [200, 187] width 401 height 309
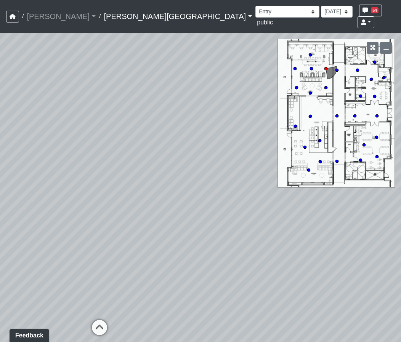
drag, startPoint x: 248, startPoint y: 255, endPoint x: 64, endPoint y: 249, distance: 183.6
click at [64, 249] on div "Loading... Hallway - Hallway 2 Loading... Entry Loading... Clubroom - Entrance …" at bounding box center [200, 187] width 401 height 309
drag, startPoint x: 59, startPoint y: 231, endPoint x: 32, endPoint y: 232, distance: 27.8
click at [32, 232] on div "Loading... Hallway - Hallway 2 Loading... Entry Loading... Clubroom - Entrance …" at bounding box center [200, 187] width 401 height 309
drag, startPoint x: 219, startPoint y: 223, endPoint x: 153, endPoint y: 222, distance: 65.5
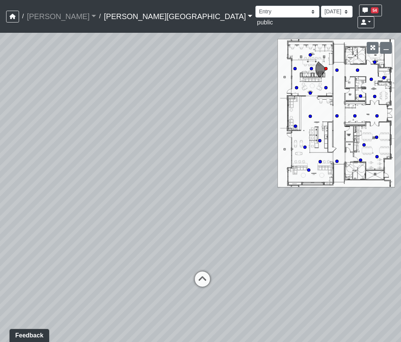
click at [153, 222] on div "Loading... Hallway - Hallway 2 Loading... Entry Loading... Clubroom - Entrance …" at bounding box center [200, 187] width 401 height 309
click at [199, 271] on icon at bounding box center [201, 282] width 23 height 23
click at [211, 261] on icon at bounding box center [210, 272] width 23 height 23
drag, startPoint x: 117, startPoint y: 252, endPoint x: 266, endPoint y: 241, distance: 149.0
click at [266, 241] on div "Loading... Hallway - Hallway 2 Loading... Entry Loading... Clubroom - Entrance …" at bounding box center [200, 187] width 401 height 309
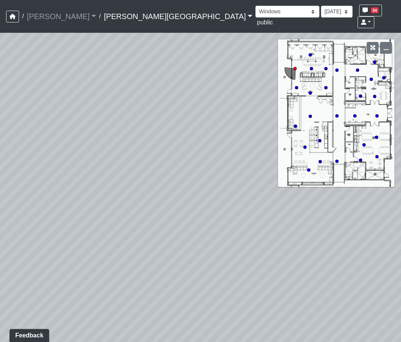
drag, startPoint x: 129, startPoint y: 248, endPoint x: 269, endPoint y: 248, distance: 140.5
click at [269, 248] on div "Loading... Hallway - Hallway 2 Loading... Entry Loading... Clubroom - Entrance …" at bounding box center [200, 187] width 401 height 309
click at [255, 12] on select "Booths 1 Booths 2 Entry Lounge 1 Lounge 2 Lounge 3 Windows Bar Entrance Lounge …" at bounding box center [287, 12] width 64 height 12
click at [255, 6] on select "Booths 1 Booths 2 Entry Lounge 1 Lounge 2 Lounge 3 Windows Bar Entrance Lounge …" at bounding box center [287, 12] width 64 height 12
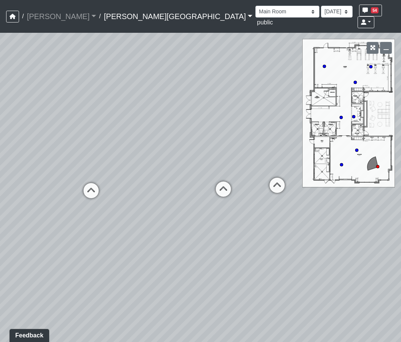
drag, startPoint x: 102, startPoint y: 183, endPoint x: 244, endPoint y: 125, distance: 154.4
click at [232, 129] on div "Loading... Hallway - Hallway 2 Loading... Entry Loading... Clubroom - Entrance …" at bounding box center [200, 187] width 401 height 309
drag, startPoint x: 177, startPoint y: 117, endPoint x: 224, endPoint y: 120, distance: 47.0
click at [224, 120] on div "Loading... Hallway - Hallway 2 Loading... Entry Loading... Clubroom - Entrance …" at bounding box center [200, 187] width 401 height 309
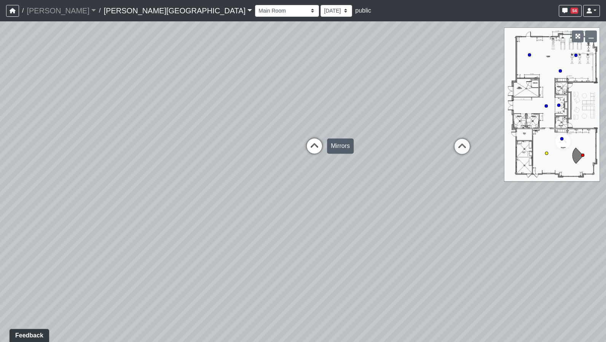
click at [315, 144] on icon at bounding box center [314, 149] width 23 height 23
drag, startPoint x: 384, startPoint y: 158, endPoint x: 192, endPoint y: 185, distance: 193.8
click at [193, 186] on div "Loading... Hallway - Hallway 2 Loading... Entry Loading... Clubroom - Entrance …" at bounding box center [303, 181] width 606 height 320
drag, startPoint x: 296, startPoint y: 190, endPoint x: 145, endPoint y: 186, distance: 151.6
click at [145, 186] on div "Loading... Hallway - Hallway 2 Loading... Entry Loading... Clubroom - Entrance …" at bounding box center [303, 181] width 606 height 320
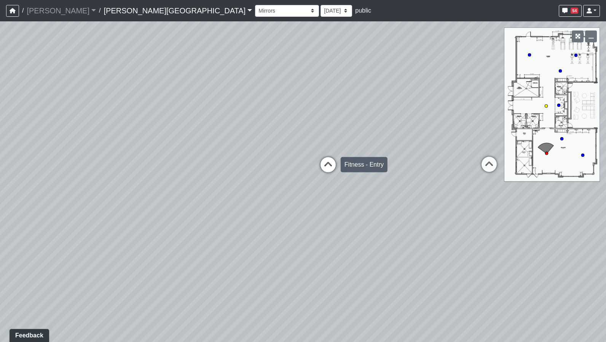
click at [329, 168] on icon at bounding box center [328, 168] width 23 height 23
click at [324, 168] on icon at bounding box center [323, 166] width 23 height 23
drag, startPoint x: 359, startPoint y: 187, endPoint x: 194, endPoint y: 177, distance: 165.2
click at [194, 177] on div "Loading... Hallway - Hallway 2 Loading... Entry Loading... Clubroom - Entrance …" at bounding box center [303, 181] width 606 height 320
drag, startPoint x: 363, startPoint y: 184, endPoint x: 166, endPoint y: 176, distance: 196.6
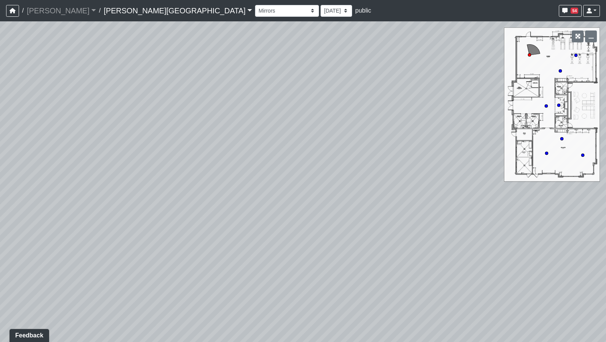
click at [166, 176] on div "Loading... Hallway - Hallway 2 Loading... Entry Loading... Clubroom - Entrance …" at bounding box center [303, 181] width 606 height 320
drag, startPoint x: 274, startPoint y: 185, endPoint x: 192, endPoint y: 186, distance: 81.9
click at [192, 186] on div "Loading... Hallway - Hallway 2 Loading... Entry Loading... Clubroom - Entrance …" at bounding box center [303, 181] width 606 height 320
click at [316, 153] on icon at bounding box center [318, 155] width 23 height 23
drag, startPoint x: 340, startPoint y: 175, endPoint x: 206, endPoint y: 163, distance: 134.6
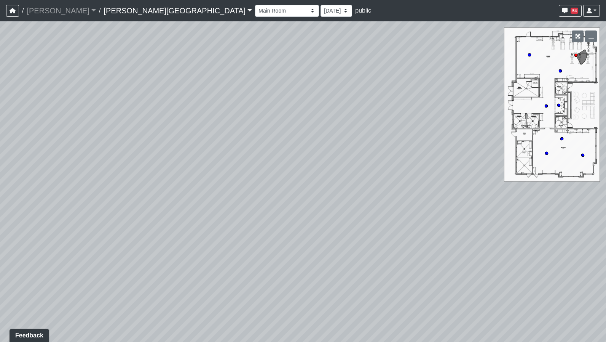
click at [206, 163] on div "Loading... Hallway - Hallway 2 Loading... Entry Loading... Clubroom - Entrance …" at bounding box center [303, 181] width 606 height 320
drag, startPoint x: 348, startPoint y: 179, endPoint x: 206, endPoint y: 168, distance: 142.0
click at [206, 168] on div "Loading... Hallway - Hallway 2 Loading... Entry Loading... Clubroom - Entrance …" at bounding box center [303, 181] width 606 height 320
drag, startPoint x: 335, startPoint y: 169, endPoint x: 224, endPoint y: 178, distance: 111.6
click at [224, 178] on div "Loading... Hallway - Hallway 2 Loading... Entry Loading... Clubroom - Entrance …" at bounding box center [303, 181] width 606 height 320
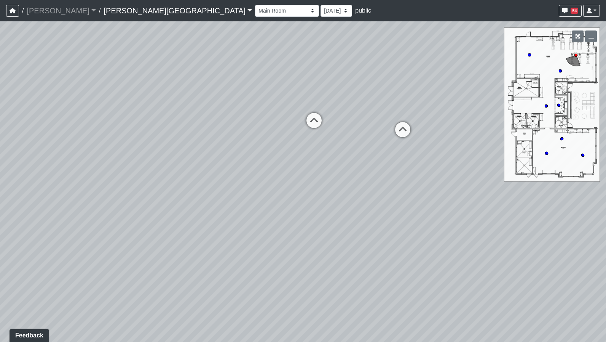
drag, startPoint x: 275, startPoint y: 216, endPoint x: 442, endPoint y: 206, distance: 167.5
click at [400, 206] on div "Loading... Hallway - Hallway 2 Loading... Entry Loading... Clubroom - Entrance …" at bounding box center [303, 181] width 606 height 320
drag, startPoint x: 360, startPoint y: 206, endPoint x: 212, endPoint y: 202, distance: 147.4
click at [212, 202] on div "Loading... Hallway - Hallway 2 Loading... Entry Loading... Clubroom - Entrance …" at bounding box center [303, 181] width 606 height 320
drag, startPoint x: 386, startPoint y: 200, endPoint x: 161, endPoint y: 203, distance: 225.1
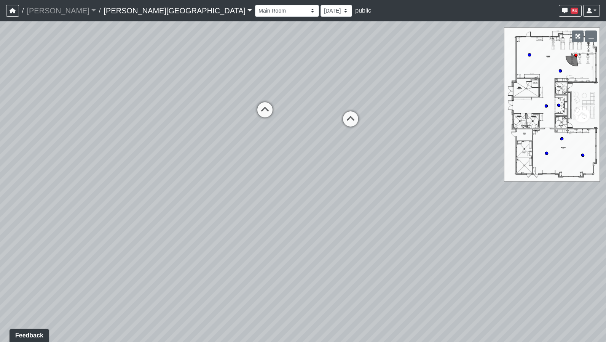
click at [161, 203] on div "Loading... Hallway - Hallway 2 Loading... Entry Loading... Clubroom - Entrance …" at bounding box center [303, 181] width 606 height 320
drag, startPoint x: 331, startPoint y: 193, endPoint x: 182, endPoint y: 197, distance: 148.9
click at [182, 197] on div "Loading... Hallway - Hallway 2 Loading... Entry Loading... Clubroom - Entrance …" at bounding box center [303, 181] width 606 height 320
click at [199, 123] on icon at bounding box center [198, 126] width 23 height 23
drag, startPoint x: 216, startPoint y: 111, endPoint x: 387, endPoint y: 102, distance: 171.2
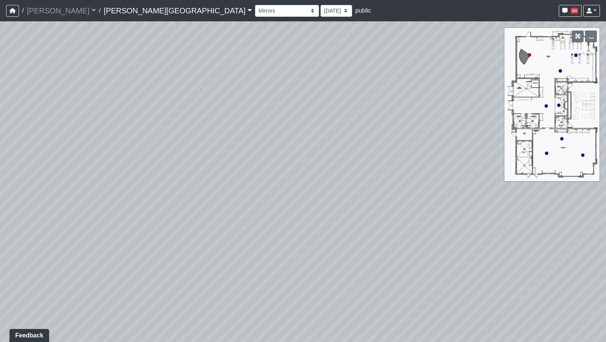
click at [387, 102] on div "Loading... Hallway - Hallway 2 Loading... Entry Loading... Clubroom - Entrance …" at bounding box center [303, 181] width 606 height 320
drag, startPoint x: 216, startPoint y: 107, endPoint x: 414, endPoint y: 114, distance: 197.4
click at [400, 115] on div "Loading... Hallway - Hallway 2 Loading... Entry Loading... Clubroom - Entrance …" at bounding box center [303, 181] width 606 height 320
drag, startPoint x: 215, startPoint y: 127, endPoint x: 388, endPoint y: 124, distance: 173.3
click at [388, 124] on div "Loading... Hallway - Hallway 2 Loading... Entry Loading... Clubroom - Entrance …" at bounding box center [303, 181] width 606 height 320
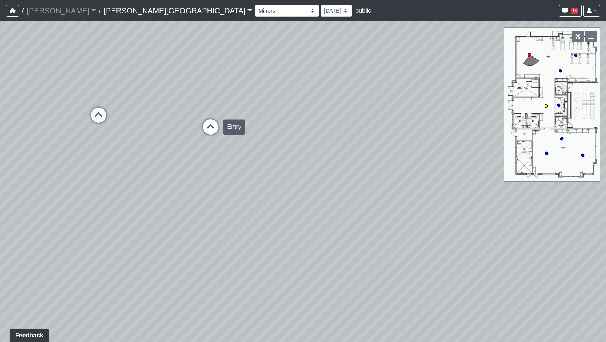
click at [213, 129] on icon at bounding box center [210, 130] width 23 height 23
drag, startPoint x: 277, startPoint y: 138, endPoint x: 368, endPoint y: 166, distance: 95.3
click at [368, 166] on div "Loading... Hallway - Hallway 2 Loading... Entry Loading... Clubroom - Entrance …" at bounding box center [303, 181] width 606 height 320
drag, startPoint x: 232, startPoint y: 157, endPoint x: 385, endPoint y: 164, distance: 152.5
click at [397, 167] on div "Loading... Hallway - Hallway 2 Loading... Entry Loading... Clubroom - Entrance …" at bounding box center [303, 181] width 606 height 320
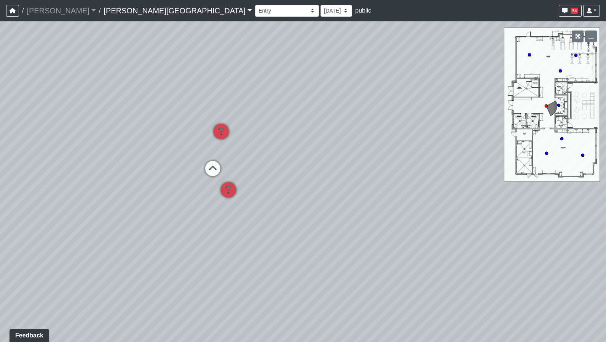
drag, startPoint x: 393, startPoint y: 176, endPoint x: 176, endPoint y: 181, distance: 217.9
click at [176, 181] on div "Loading... Hallway - Hallway 2 Loading... Entry Loading... Clubroom - Entrance …" at bounding box center [303, 181] width 606 height 320
drag, startPoint x: 381, startPoint y: 159, endPoint x: 157, endPoint y: 154, distance: 223.9
click at [150, 158] on div "Loading... Hallway - Hallway 2 Loading... Entry Loading... Clubroom - Entrance …" at bounding box center [303, 181] width 606 height 320
drag, startPoint x: 221, startPoint y: 169, endPoint x: 189, endPoint y: 165, distance: 32.5
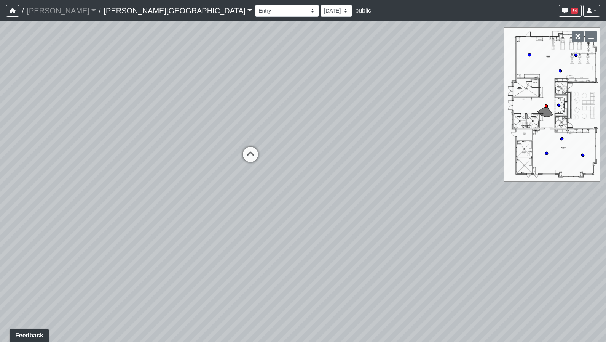
click at [189, 165] on div "Loading... Hallway - Hallway 2 Loading... Entry Loading... Clubroom - Entrance …" at bounding box center [303, 181] width 606 height 320
drag, startPoint x: 244, startPoint y: 160, endPoint x: 390, endPoint y: 158, distance: 146.2
click at [390, 161] on div "Loading... Hallway - Hallway 2 Loading... Entry Loading... Clubroom - Entrance …" at bounding box center [303, 181] width 606 height 320
click at [191, 149] on icon at bounding box center [190, 148] width 23 height 23
drag, startPoint x: 341, startPoint y: 150, endPoint x: 181, endPoint y: 139, distance: 160.7
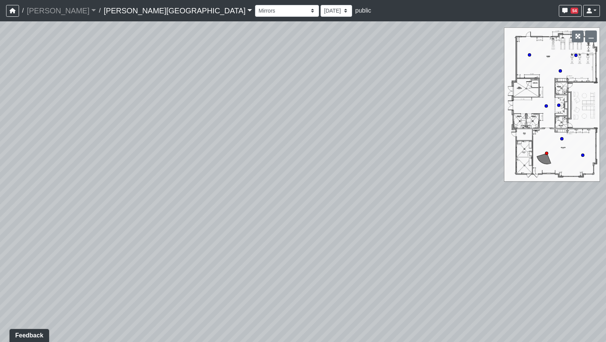
click at [181, 139] on div "Loading... Hallway - Hallway 2 Loading... Entry Loading... Clubroom - Entrance …" at bounding box center [303, 181] width 606 height 320
drag, startPoint x: 225, startPoint y: 126, endPoint x: 328, endPoint y: 60, distance: 121.9
click at [310, 67] on div "Loading... Hallway - Hallway 2 Loading... Entry Loading... Clubroom - Entrance …" at bounding box center [303, 181] width 606 height 320
drag, startPoint x: 271, startPoint y: 166, endPoint x: 412, endPoint y: 218, distance: 150.8
click at [400, 218] on div "Loading... Hallway - Hallway 2 Loading... Entry Loading... Clubroom - Entrance …" at bounding box center [303, 181] width 606 height 320
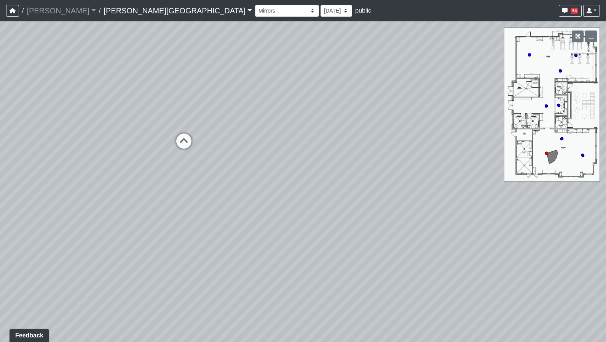
drag, startPoint x: 215, startPoint y: 155, endPoint x: 390, endPoint y: 174, distance: 176.1
click at [386, 172] on div "Loading... Hallway - Hallway 2 Loading... Entry Loading... Clubroom - Entrance …" at bounding box center [303, 181] width 606 height 320
drag, startPoint x: 335, startPoint y: 163, endPoint x: 380, endPoint y: 180, distance: 47.8
click at [380, 180] on div "Loading... Hallway - Hallway 2 Loading... Entry Loading... Clubroom - Entrance …" at bounding box center [303, 181] width 606 height 320
drag, startPoint x: 213, startPoint y: 155, endPoint x: 320, endPoint y: 128, distance: 110.0
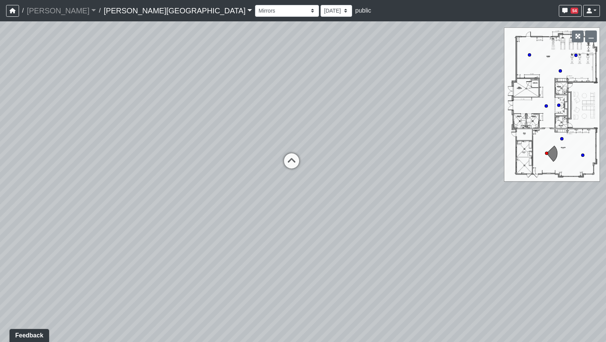
click at [320, 128] on div "Loading... Hallway - Hallway 2 Loading... Entry Loading... Clubroom - Entrance …" at bounding box center [303, 181] width 606 height 320
click at [255, 13] on select "Booths 1 Booths 2 Entry Lounge 1 Lounge 2 Lounge 3 Windows Bar Entrance Lounge …" at bounding box center [287, 11] width 64 height 12
click at [255, 5] on select "Booths 1 Booths 2 Entry Lounge 1 Lounge 2 Lounge 3 Windows Bar Entrance Lounge …" at bounding box center [287, 11] width 64 height 12
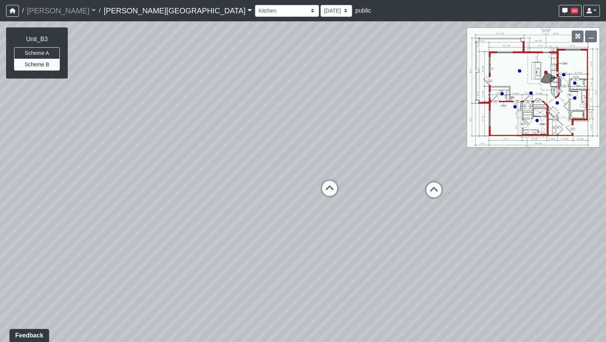
drag, startPoint x: 254, startPoint y: 137, endPoint x: 90, endPoint y: 93, distance: 170.5
click at [90, 93] on div "Loading... Hallway - Hallway 2 Loading... Entry Loading... Clubroom - Entrance …" at bounding box center [303, 181] width 606 height 320
click at [203, 143] on icon at bounding box center [205, 148] width 23 height 23
drag, startPoint x: 142, startPoint y: 136, endPoint x: 275, endPoint y: 127, distance: 132.9
click at [275, 127] on div "Loading... Hallway - Hallway 2 Loading... Entry Loading... Clubroom - Entrance …" at bounding box center [303, 181] width 606 height 320
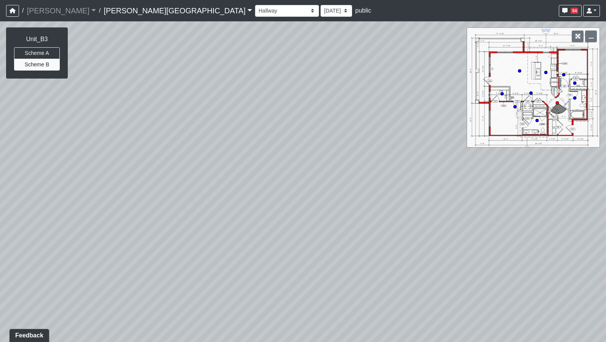
drag, startPoint x: 315, startPoint y: 199, endPoint x: 312, endPoint y: 115, distance: 84.2
click at [312, 115] on div "Loading... Hallway - Hallway 2 Loading... Entry Loading... Clubroom - Entrance …" at bounding box center [303, 181] width 606 height 320
drag, startPoint x: 335, startPoint y: 132, endPoint x: 181, endPoint y: 184, distance: 163.0
click at [177, 185] on div "Loading... Hallway - Hallway 2 Loading... Entry Loading... Clubroom - Entrance …" at bounding box center [303, 181] width 606 height 320
drag, startPoint x: 258, startPoint y: 175, endPoint x: 189, endPoint y: 194, distance: 71.5
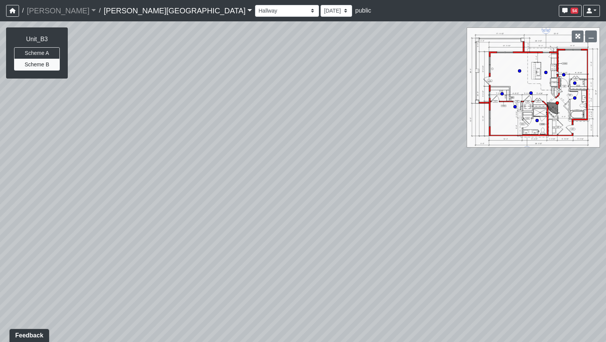
click at [189, 194] on div "Loading... Hallway - Hallway 2 Loading... Entry Loading... Clubroom - Entrance …" at bounding box center [303, 181] width 606 height 320
drag, startPoint x: 342, startPoint y: 175, endPoint x: 87, endPoint y: 198, distance: 255.8
click at [87, 198] on div "Loading... Hallway - Hallway 2 Loading... Entry Loading... Clubroom - Entrance …" at bounding box center [303, 181] width 606 height 320
drag, startPoint x: 298, startPoint y: 216, endPoint x: 229, endPoint y: 112, distance: 124.7
click at [229, 112] on div "Loading... Hallway - Hallway 2 Loading... Entry Loading... Clubroom - Entrance …" at bounding box center [303, 181] width 606 height 320
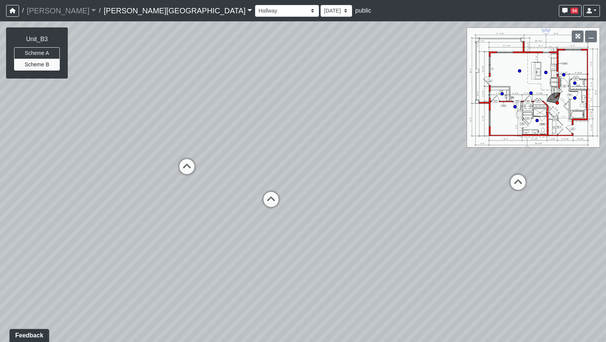
drag, startPoint x: 313, startPoint y: 150, endPoint x: 157, endPoint y: 138, distance: 156.6
click at [157, 138] on div "Loading... Hallway - Hallway 2 Loading... Entry Loading... Clubroom - Entrance …" at bounding box center [303, 181] width 606 height 320
drag, startPoint x: 185, startPoint y: 176, endPoint x: 382, endPoint y: 134, distance: 200.5
click at [382, 134] on div "Loading... Hallway - Hallway 2 Loading... Entry Loading... Clubroom - Entrance …" at bounding box center [303, 181] width 606 height 320
click at [246, 125] on icon at bounding box center [246, 126] width 23 height 23
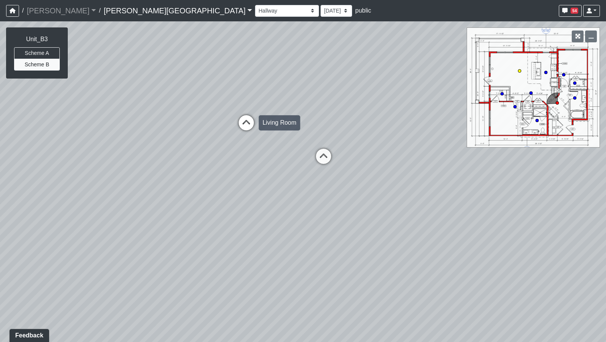
select select "842zjLaHLcfHQawhnULCXx"
drag, startPoint x: 196, startPoint y: 142, endPoint x: 318, endPoint y: 148, distance: 122.0
click at [318, 148] on div "Loading... Hallway - Hallway 2 Loading... Entry Loading... Clubroom - Entrance …" at bounding box center [303, 181] width 606 height 320
drag, startPoint x: 262, startPoint y: 160, endPoint x: 312, endPoint y: 169, distance: 51.5
click at [312, 169] on div "Loading... Hallway - Hallway 2 Loading... Entry Loading... Clubroom - Entrance …" at bounding box center [303, 181] width 606 height 320
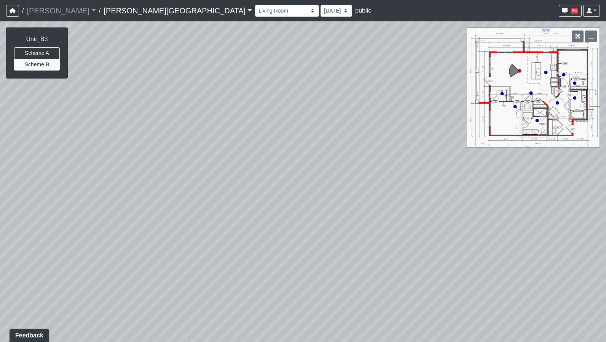
drag, startPoint x: 244, startPoint y: 160, endPoint x: 282, endPoint y: 183, distance: 44.6
click at [282, 183] on div "Loading... Hallway - Hallway 2 Loading... Entry Loading... Clubroom - Entrance …" at bounding box center [303, 181] width 606 height 320
click at [282, 176] on li "Add comment" at bounding box center [320, 175] width 98 height 11
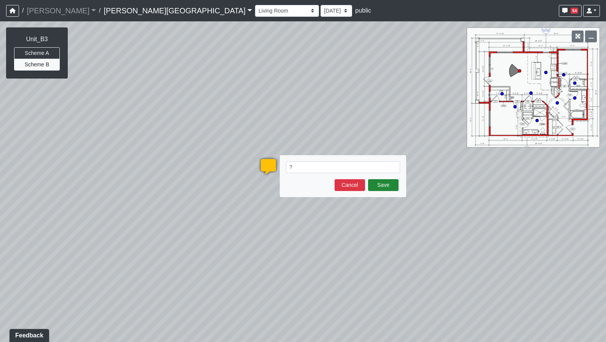
type textarea "?"
click at [381, 187] on button "Save" at bounding box center [383, 185] width 30 height 12
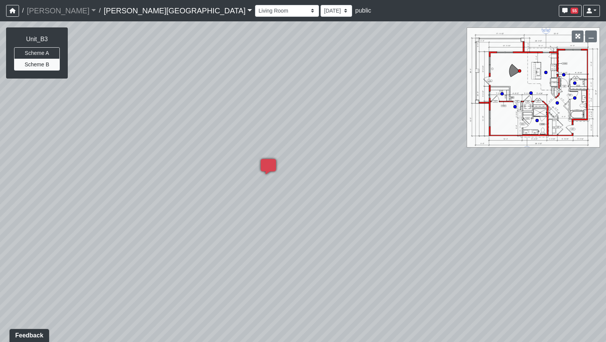
drag, startPoint x: 404, startPoint y: 200, endPoint x: 165, endPoint y: 200, distance: 238.7
click at [180, 200] on div "Loading... Hallway - Hallway 2 Loading... Entry Loading... Clubroom - Entrance …" at bounding box center [303, 181] width 606 height 320
drag, startPoint x: 333, startPoint y: 198, endPoint x: 252, endPoint y: 237, distance: 89.6
click at [252, 237] on div "Loading... Hallway - Hallway 2 Loading... Entry Loading... Clubroom - Entrance …" at bounding box center [303, 181] width 606 height 320
drag, startPoint x: 345, startPoint y: 198, endPoint x: 217, endPoint y: 232, distance: 131.5
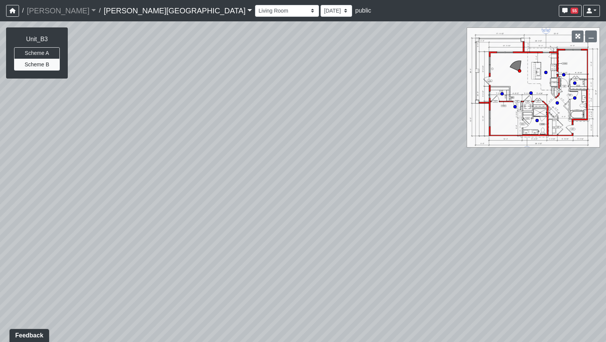
click at [217, 232] on div "Loading... Hallway - Hallway 2 Loading... Entry Loading... Clubroom - Entrance …" at bounding box center [303, 181] width 606 height 320
drag, startPoint x: 372, startPoint y: 183, endPoint x: 188, endPoint y: 182, distance: 183.5
click at [188, 182] on div "Loading... Hallway - Hallway 2 Loading... Entry Loading... Clubroom - Entrance …" at bounding box center [303, 181] width 606 height 320
drag, startPoint x: 367, startPoint y: 190, endPoint x: 152, endPoint y: 148, distance: 218.9
click at [152, 148] on div "Loading... Hallway - Hallway 2 Loading... Entry Loading... Clubroom - Entrance …" at bounding box center [303, 181] width 606 height 320
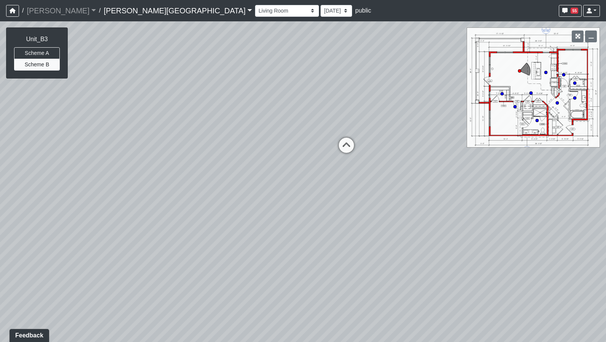
drag, startPoint x: 328, startPoint y: 170, endPoint x: 155, endPoint y: 134, distance: 177.4
click at [156, 134] on div "Loading... Hallway - Hallway 2 Loading... Entry Loading... Clubroom - Entrance …" at bounding box center [303, 181] width 606 height 320
drag, startPoint x: 252, startPoint y: 158, endPoint x: 183, endPoint y: 153, distance: 69.4
click at [182, 153] on div "Loading... Hallway - Hallway 2 Loading... Entry Loading... Clubroom - Entrance …" at bounding box center [303, 181] width 606 height 320
drag, startPoint x: 359, startPoint y: 192, endPoint x: 241, endPoint y: 229, distance: 124.5
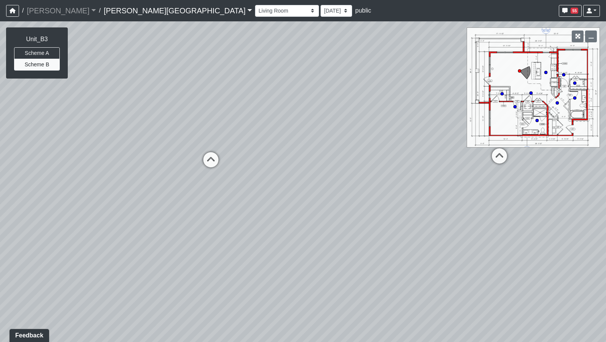
click at [241, 229] on div "Loading... Hallway - Hallway 2 Loading... Entry Loading... Clubroom - Entrance …" at bounding box center [303, 181] width 606 height 320
drag, startPoint x: 327, startPoint y: 184, endPoint x: 343, endPoint y: 266, distance: 83.3
click at [343, 266] on div "Loading... Hallway - Hallway 2 Loading... Entry Loading... Clubroom - Entrance …" at bounding box center [303, 181] width 606 height 320
drag, startPoint x: 361, startPoint y: 236, endPoint x: 169, endPoint y: 195, distance: 196.3
click at [169, 195] on div "Loading... Hallway - Hallway 2 Loading... Entry Loading... Clubroom - Entrance …" at bounding box center [303, 181] width 606 height 320
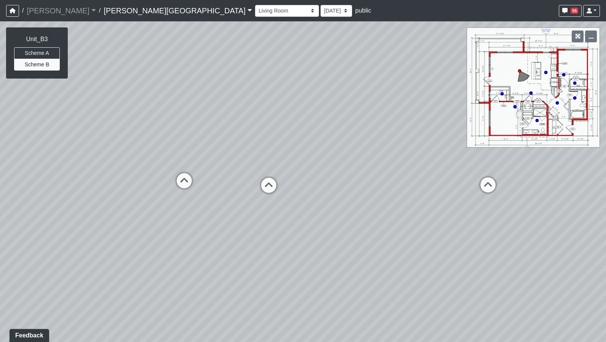
drag, startPoint x: 295, startPoint y: 226, endPoint x: 118, endPoint y: 206, distance: 177.4
click at [118, 206] on div "Loading... Hallway - Hallway 2 Loading... Entry Loading... Clubroom - Entrance …" at bounding box center [303, 181] width 606 height 320
click at [400, 176] on icon at bounding box center [424, 179] width 23 height 23
drag, startPoint x: 466, startPoint y: 222, endPoint x: 244, endPoint y: 214, distance: 222.5
click at [240, 214] on div "Loading... Hallway - Hallway 2 Loading... Entry Loading... Clubroom - Entrance …" at bounding box center [303, 181] width 606 height 320
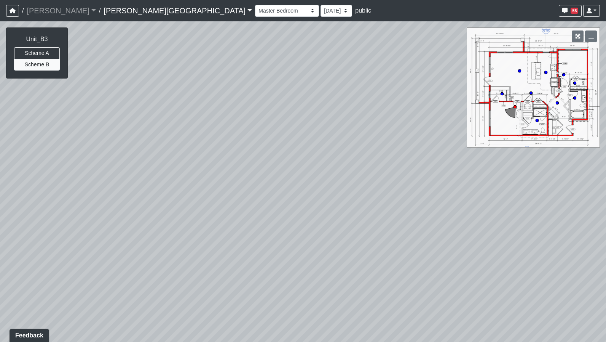
drag, startPoint x: 399, startPoint y: 203, endPoint x: 215, endPoint y: 123, distance: 200.3
click at [219, 127] on div "Loading... Hallway - Hallway 2 Loading... Entry Loading... Clubroom - Entrance …" at bounding box center [303, 181] width 606 height 320
drag, startPoint x: 371, startPoint y: 182, endPoint x: 196, endPoint y: 209, distance: 176.4
click at [166, 211] on div "Loading... Hallway - Hallway 2 Loading... Entry Loading... Clubroom - Entrance …" at bounding box center [303, 181] width 606 height 320
drag, startPoint x: 350, startPoint y: 210, endPoint x: 280, endPoint y: 303, distance: 116.7
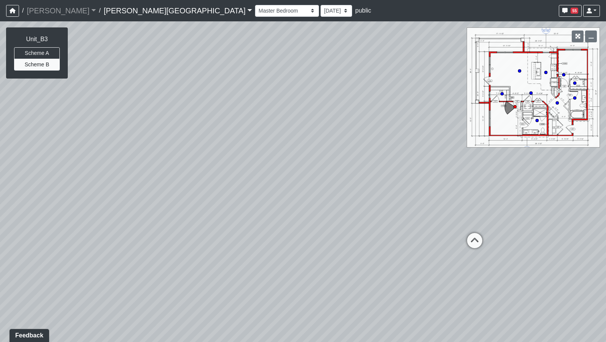
click at [280, 303] on div "Loading... Hallway - Hallway 2 Loading... Entry Loading... Clubroom - Entrance …" at bounding box center [303, 181] width 606 height 320
drag, startPoint x: 300, startPoint y: 251, endPoint x: 134, endPoint y: 221, distance: 168.7
click at [134, 221] on div "Loading... Hallway - Hallway 2 Loading... Entry Loading... Clubroom - Entrance …" at bounding box center [303, 181] width 606 height 320
drag, startPoint x: 277, startPoint y: 213, endPoint x: 118, endPoint y: 191, distance: 159.9
click at [124, 191] on div "Loading... Hallway - Hallway 2 Loading... Entry Loading... Clubroom - Entrance …" at bounding box center [303, 181] width 606 height 320
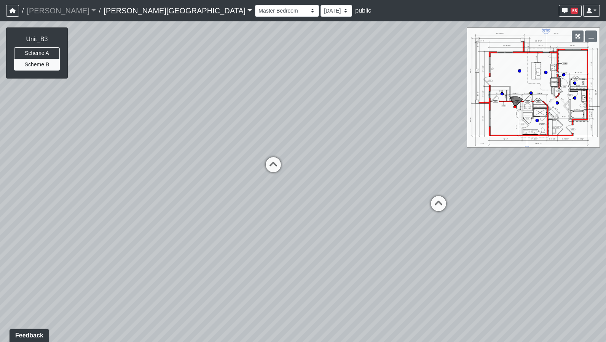
drag, startPoint x: 289, startPoint y: 204, endPoint x: 135, endPoint y: 184, distance: 156.0
click at [135, 184] on div "Loading... Hallway - Hallway 2 Loading... Entry Loading... Clubroom - Entrance …" at bounding box center [303, 181] width 606 height 320
click at [56, 179] on div "Loading... Hallway - Hallway 2 Loading... Entry Loading... Clubroom - Entrance …" at bounding box center [303, 181] width 606 height 320
click at [336, 193] on div "Loading... Hallway - Hallway 2 Loading... Entry Loading... Clubroom - Entrance …" at bounding box center [303, 181] width 606 height 320
click at [265, 206] on div "Loading... Hallway - Hallway 2 Loading... Entry Loading... Clubroom - Entrance …" at bounding box center [303, 181] width 606 height 320
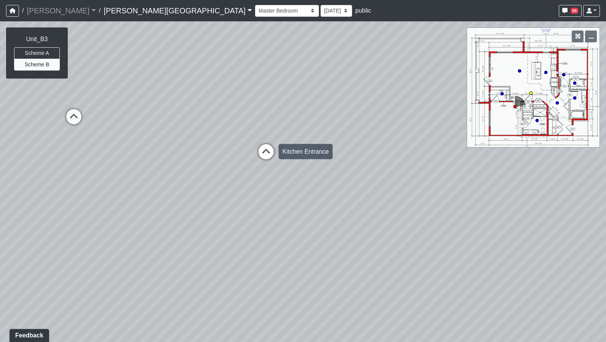
click at [267, 153] on icon at bounding box center [266, 155] width 23 height 23
click at [240, 197] on div "Loading... Hallway - Hallway 2 Loading... Entry Loading... Clubroom - Entrance …" at bounding box center [303, 181] width 606 height 320
click at [258, 193] on div "Loading... Hallway - Hallway 2 Loading... Entry Loading... Clubroom - Entrance …" at bounding box center [303, 181] width 606 height 320
click at [151, 142] on div "Loading... Hallway - Hallway 2 Loading... Entry Loading... Clubroom - Entrance …" at bounding box center [303, 181] width 606 height 320
click at [203, 126] on div "Loading... Hallway - Hallway 2 Loading... Entry Loading... Clubroom - Entrance …" at bounding box center [303, 181] width 606 height 320
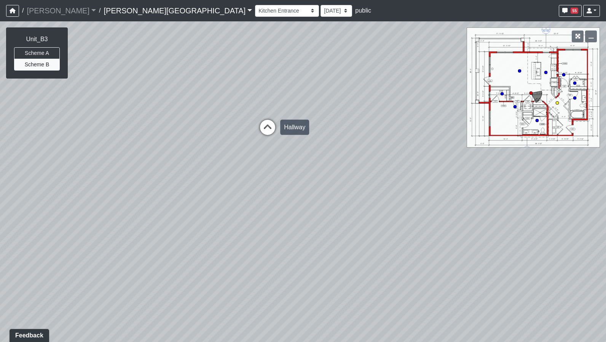
click at [271, 129] on icon at bounding box center [267, 131] width 23 height 23
click at [103, 136] on div "Loading... Hallway - Hallway 2 Loading... Entry Loading... Clubroom - Entrance …" at bounding box center [303, 181] width 606 height 320
click at [41, 51] on button "Scheme A" at bounding box center [37, 53] width 46 height 12
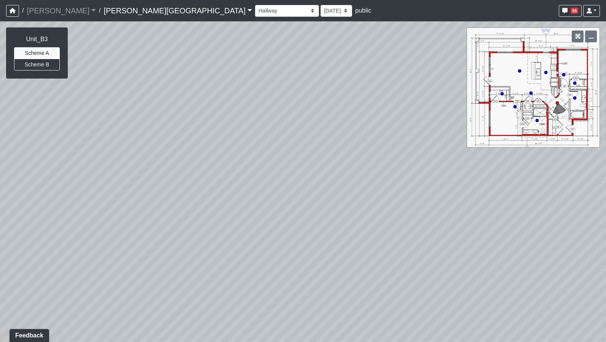
click at [341, 158] on div "Loading... Hallway - Hallway 2 Loading... Entry Loading... Clubroom - Entrance …" at bounding box center [303, 181] width 606 height 320
click at [392, 182] on div "Loading... Hallway - Hallway 2 Loading... Entry Loading... Clubroom - Entrance …" at bounding box center [303, 181] width 606 height 320
click at [347, 207] on div "Loading... Hallway - Hallway 2 Loading... Entry Loading... Clubroom - Entrance …" at bounding box center [303, 181] width 606 height 320
click at [393, 236] on div "Loading... Hallway - Hallway 2 Loading... Entry Loading... Clubroom - Entrance …" at bounding box center [303, 181] width 606 height 320
click at [400, 165] on div "Loading... Hallway - Hallway 2 Loading... Entry Loading... Clubroom - Entrance …" at bounding box center [303, 181] width 606 height 320
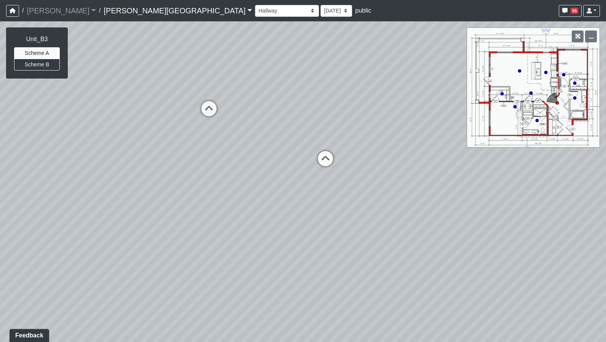
click at [400, 195] on div "Loading... Hallway - Hallway 2 Loading... Entry Loading... Clubroom - Entrance …" at bounding box center [303, 181] width 606 height 320
click at [232, 109] on icon at bounding box center [232, 108] width 23 height 23
click at [400, 111] on div "Loading... Hallway - Hallway 2 Loading... Entry Loading... Clubroom - Entrance …" at bounding box center [303, 181] width 606 height 320
click at [400, 144] on div "Loading... Hallway - Hallway 2 Loading... Entry Loading... Clubroom - Entrance …" at bounding box center [303, 181] width 606 height 320
click at [388, 118] on div "Loading... Hallway - Hallway 2 Loading... Entry Loading... Clubroom - Entrance …" at bounding box center [303, 181] width 606 height 320
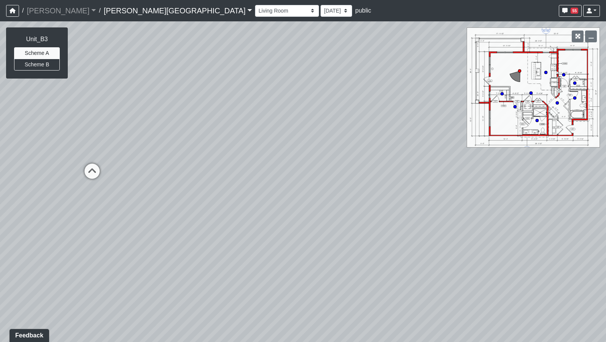
click at [400, 105] on div "Loading... Hallway - Hallway 2 Loading... Entry Loading... Clubroom - Entrance …" at bounding box center [303, 181] width 606 height 320
click at [255, 11] on select "Booths 1 Booths 2 Entry Lounge 1 Lounge 2 Lounge 3 Windows Bar Entrance Lounge …" at bounding box center [287, 11] width 64 height 12
click at [255, 5] on select "Booths 1 Booths 2 Entry Lounge 1 Lounge 2 Lounge 3 Windows Bar Entrance Lounge …" at bounding box center [287, 11] width 64 height 12
select select "hyYwX8MDhmFjULU5yq1jpE"
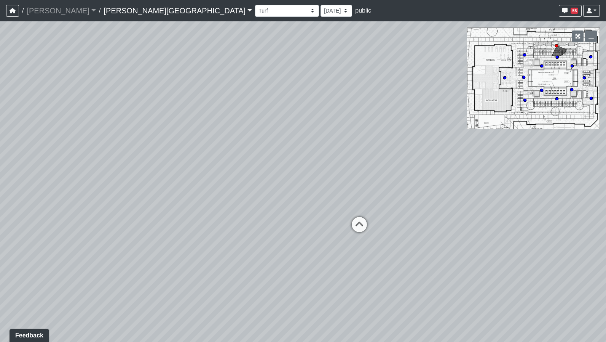
click at [133, 99] on div "Loading... Hallway - Hallway 2 Loading... Entry Loading... Clubroom - Entrance …" at bounding box center [303, 181] width 606 height 320
click at [292, 104] on div "Loading... Hallway - Hallway 2 Loading... Entry Loading... Clubroom - Entrance …" at bounding box center [303, 181] width 606 height 320
click at [314, 95] on div "Loading... Hallway - Hallway 2 Loading... Entry Loading... Clubroom - Entrance …" at bounding box center [303, 181] width 606 height 320
click at [175, 184] on span "Add comment" at bounding box center [189, 186] width 38 height 6
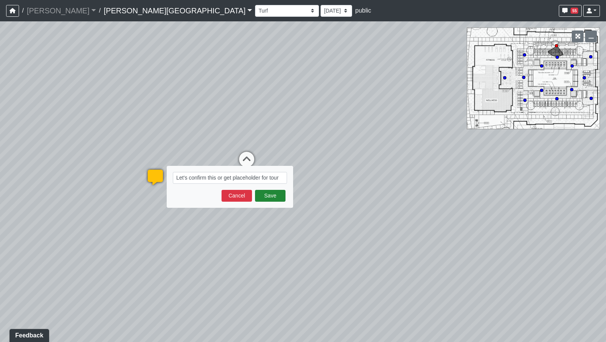
type textarea "Let's confirm this or get placeholder for tour"
click at [282, 195] on button "Save" at bounding box center [270, 196] width 30 height 12
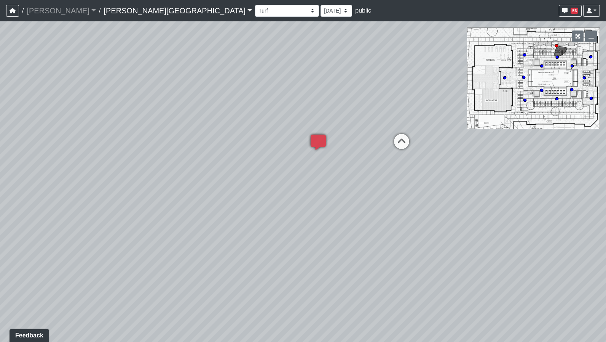
click at [327, 165] on div "Loading... Hallway - Hallway 2 Loading... Entry Loading... Clubroom - Entrance …" at bounding box center [303, 181] width 606 height 320
click at [271, 239] on div "Loading... Hallway - Hallway 2 Loading... Entry Loading... Clubroom - Entrance …" at bounding box center [303, 181] width 606 height 320
click at [351, 172] on div "Loading... Hallway - Hallway 2 Loading... Entry Loading... Clubroom - Entrance …" at bounding box center [303, 181] width 606 height 320
click at [230, 209] on div "Loading... Hallway - Hallway 2 Loading... Entry Loading... Clubroom - Entrance …" at bounding box center [303, 181] width 606 height 320
click at [164, 200] on div "Loading... Hallway - Hallway 2 Loading... Entry Loading... Clubroom - Entrance …" at bounding box center [303, 181] width 606 height 320
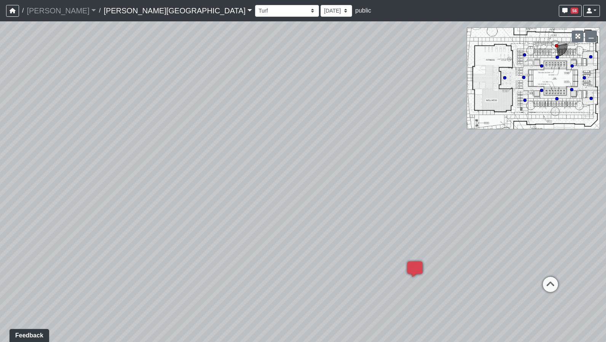
click at [83, 184] on div "Loading... Hallway - Hallway 2 Loading... Entry Loading... Clubroom - Entrance …" at bounding box center [303, 181] width 606 height 320
click at [72, 171] on div "Loading... Hallway - Hallway 2 Loading... Entry Loading... Clubroom - Entrance …" at bounding box center [303, 181] width 606 height 320
click at [45, 159] on div "Loading... Hallway - Hallway 2 Loading... Entry Loading... Clubroom - Entrance …" at bounding box center [303, 181] width 606 height 320
click at [5, 143] on div "Loading... Hallway - Hallway 2 Loading... Entry Loading... Clubroom - Entrance …" at bounding box center [303, 181] width 606 height 320
drag, startPoint x: 185, startPoint y: 204, endPoint x: 363, endPoint y: 195, distance: 178.5
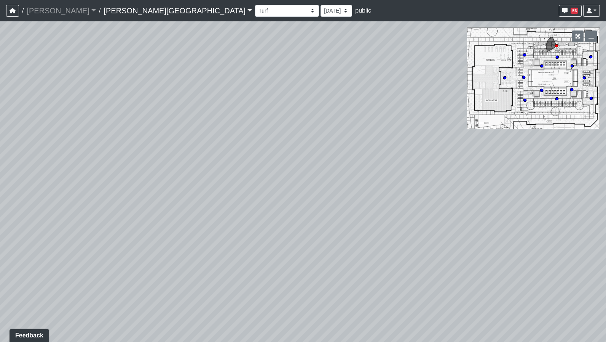
click at [363, 195] on div "Loading... Hallway - Hallway 2 Loading... Entry Loading... Clubroom - Entrance …" at bounding box center [303, 181] width 606 height 320
drag, startPoint x: 229, startPoint y: 171, endPoint x: 247, endPoint y: 175, distance: 18.8
click at [247, 175] on div "Loading... Hallway - Hallway 2 Loading... Entry Loading... Clubroom - Entrance …" at bounding box center [303, 181] width 606 height 320
drag, startPoint x: 148, startPoint y: 211, endPoint x: 368, endPoint y: 179, distance: 222.4
click at [368, 179] on div "Loading... Hallway - Hallway 2 Loading... Entry Loading... Clubroom - Entrance …" at bounding box center [303, 181] width 606 height 320
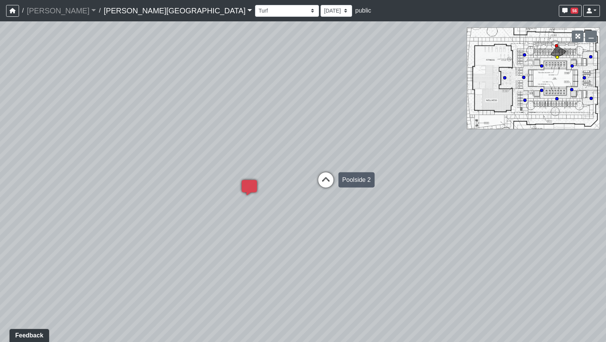
click at [325, 180] on icon at bounding box center [326, 183] width 23 height 23
drag, startPoint x: 247, startPoint y: 176, endPoint x: 494, endPoint y: 170, distance: 247.2
click at [400, 170] on div "Loading... Hallway - Hallway 2 Loading... Entry Loading... Clubroom - Entrance …" at bounding box center [303, 181] width 606 height 320
drag, startPoint x: 234, startPoint y: 127, endPoint x: 209, endPoint y: 189, distance: 66.8
click at [209, 189] on div "Loading... Hallway - Hallway 2 Loading... Entry Loading... Clubroom - Entrance …" at bounding box center [303, 181] width 606 height 320
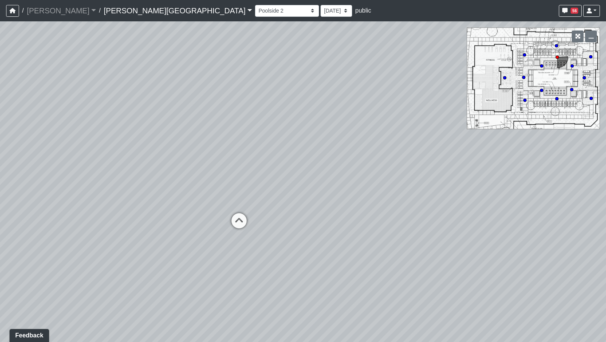
drag, startPoint x: 345, startPoint y: 155, endPoint x: 135, endPoint y: 178, distance: 211.8
click at [124, 179] on div "Loading... Hallway - Hallway 2 Loading... Entry Loading... Clubroom - Entrance …" at bounding box center [303, 181] width 606 height 320
drag, startPoint x: 198, startPoint y: 170, endPoint x: 178, endPoint y: 168, distance: 20.2
click at [178, 168] on div "Loading... Hallway - Hallway 2 Loading... Entry Loading... Clubroom - Entrance …" at bounding box center [303, 181] width 606 height 320
drag, startPoint x: 386, startPoint y: 235, endPoint x: 183, endPoint y: 224, distance: 203.3
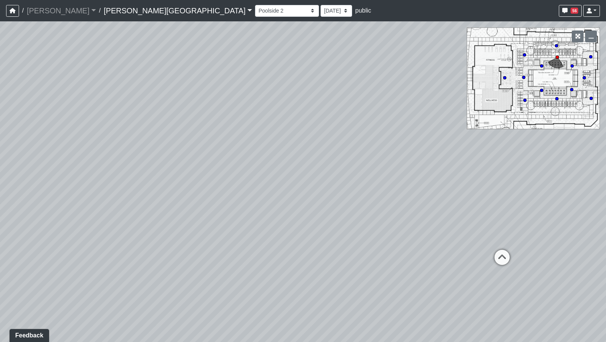
click at [183, 224] on div "Loading... Hallway - Hallway 2 Loading... Entry Loading... Clubroom - Entrance …" at bounding box center [303, 181] width 606 height 320
click at [329, 230] on icon at bounding box center [332, 232] width 23 height 23
click at [334, 219] on icon at bounding box center [332, 221] width 23 height 23
select select "b6BoT9zk8SUVv8sF5jK2RF"
drag, startPoint x: 422, startPoint y: 181, endPoint x: 269, endPoint y: 110, distance: 168.3
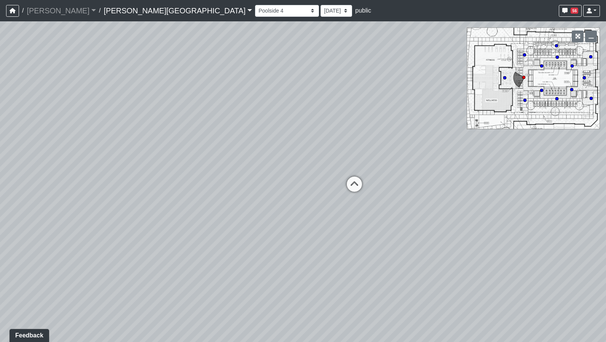
click at [270, 116] on div "Loading... Hallway - Hallway 2 Loading... Entry Loading... Clubroom - Entrance …" at bounding box center [303, 181] width 606 height 320
click at [342, 223] on span "Add comment" at bounding box center [356, 221] width 38 height 6
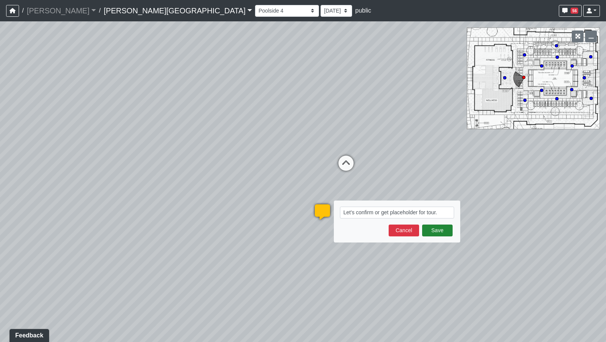
type textarea "Let's confirm or get placeholder for tour."
click at [400, 234] on button "Save" at bounding box center [437, 230] width 30 height 12
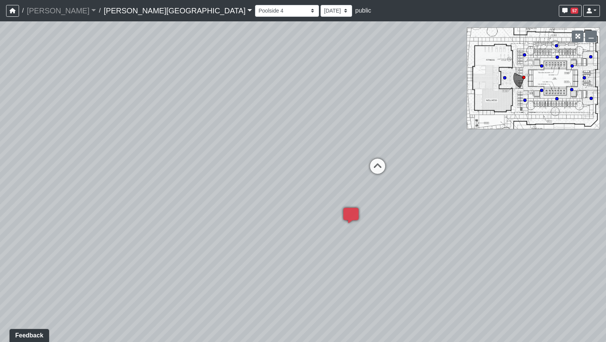
drag, startPoint x: 216, startPoint y: 146, endPoint x: 351, endPoint y: 170, distance: 136.9
click at [347, 169] on div "Loading... Hallway - Hallway 2 Loading... Entry Loading... Clubroom - Entrance …" at bounding box center [303, 181] width 606 height 320
click at [194, 205] on icon at bounding box center [197, 208] width 23 height 23
drag, startPoint x: 338, startPoint y: 171, endPoint x: 274, endPoint y: 235, distance: 90.5
click at [274, 235] on div "Loading... Hallway - Hallway 2 Loading... Entry Loading... Clubroom - Entrance …" at bounding box center [303, 181] width 606 height 320
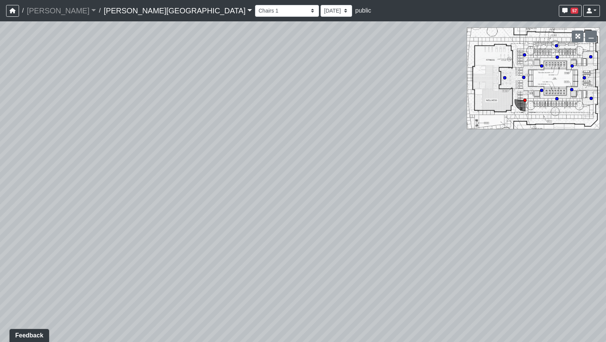
drag, startPoint x: 354, startPoint y: 203, endPoint x: 113, endPoint y: 196, distance: 241.5
click at [113, 196] on div "Loading... Hallway - Hallway 2 Loading... Entry Loading... Clubroom - Entrance …" at bounding box center [303, 181] width 606 height 320
drag, startPoint x: 366, startPoint y: 177, endPoint x: 96, endPoint y: 144, distance: 271.2
click at [75, 144] on div "Loading... Hallway - Hallway 2 Loading... Entry Loading... Clubroom - Entrance …" at bounding box center [303, 181] width 606 height 320
drag, startPoint x: 361, startPoint y: 157, endPoint x: 150, endPoint y: 152, distance: 210.6
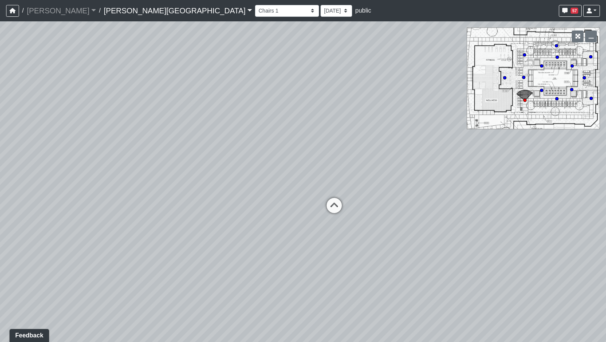
click at [150, 152] on div "Loading... Hallway - Hallway 2 Loading... Entry Loading... Clubroom - Entrance …" at bounding box center [303, 181] width 606 height 320
drag, startPoint x: 267, startPoint y: 154, endPoint x: 145, endPoint y: 120, distance: 125.6
click at [145, 120] on div "Loading... Hallway - Hallway 2 Loading... Entry Loading... Clubroom - Entrance …" at bounding box center [303, 181] width 606 height 320
drag, startPoint x: 345, startPoint y: 131, endPoint x: 244, endPoint y: 128, distance: 100.6
click at [244, 128] on div "Loading... Hallway - Hallway 2 Loading... Entry Loading... Clubroom - Entrance …" at bounding box center [303, 181] width 606 height 320
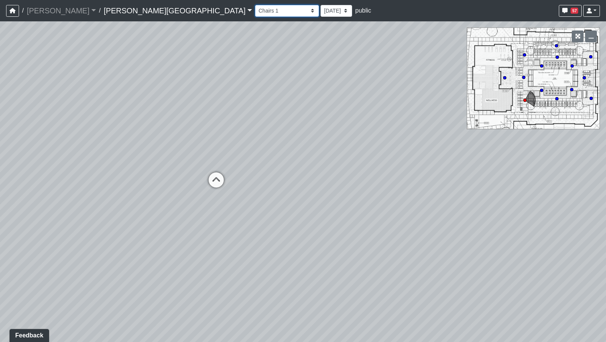
click at [255, 12] on select "Booths 1 Booths 2 Entry Lounge 1 Lounge 2 Lounge 3 Windows Bar Entrance Lounge …" at bounding box center [287, 11] width 64 height 12
select select "t5RYoroHReJuf1NbSWiEEy"
click at [255, 5] on select "Booths 1 Booths 2 Entry Lounge 1 Lounge 2 Lounge 3 Windows Bar Entrance Lounge …" at bounding box center [287, 11] width 64 height 12
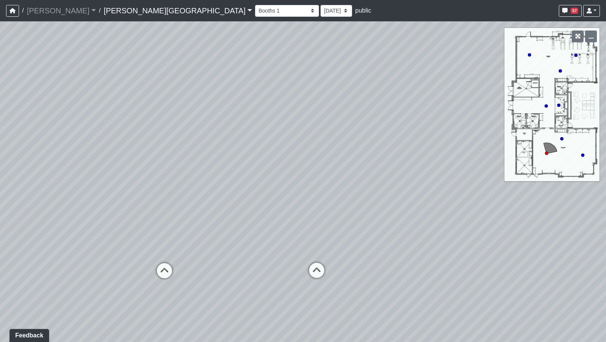
drag, startPoint x: 280, startPoint y: 77, endPoint x: 190, endPoint y: 203, distance: 154.5
click at [190, 203] on div "Loading... Hallway - Hallway 2 Loading... Entry Loading... Clubroom - Entrance …" at bounding box center [303, 181] width 606 height 320
drag, startPoint x: 277, startPoint y: 177, endPoint x: 90, endPoint y: 168, distance: 187.5
click at [90, 168] on div "Loading... Hallway - Hallway 2 Loading... Entry Loading... Clubroom - Entrance …" at bounding box center [303, 181] width 606 height 320
drag, startPoint x: 199, startPoint y: 178, endPoint x: 97, endPoint y: 169, distance: 102.5
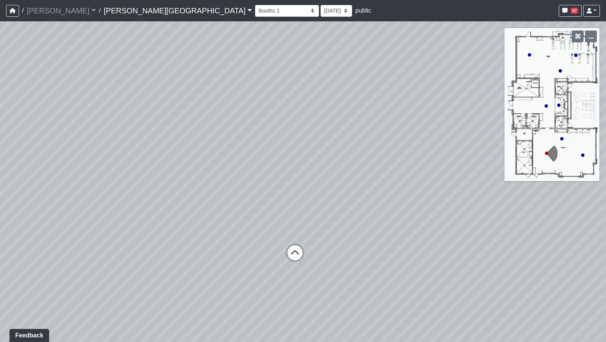
click at [97, 169] on div "Loading... Hallway - Hallway 2 Loading... Entry Loading... Clubroom - Entrance …" at bounding box center [303, 181] width 606 height 320
drag, startPoint x: 229, startPoint y: 182, endPoint x: 134, endPoint y: 173, distance: 94.9
click at [134, 173] on div "Loading... Hallway - Hallway 2 Loading... Entry Loading... Clubroom - Entrance …" at bounding box center [303, 181] width 606 height 320
drag, startPoint x: 202, startPoint y: 180, endPoint x: 173, endPoint y: 124, distance: 63.7
click at [173, 124] on div "Loading... Hallway - Hallway 2 Loading... Entry Loading... Clubroom - Entrance …" at bounding box center [303, 181] width 606 height 320
